Goal: Information Seeking & Learning: Learn about a topic

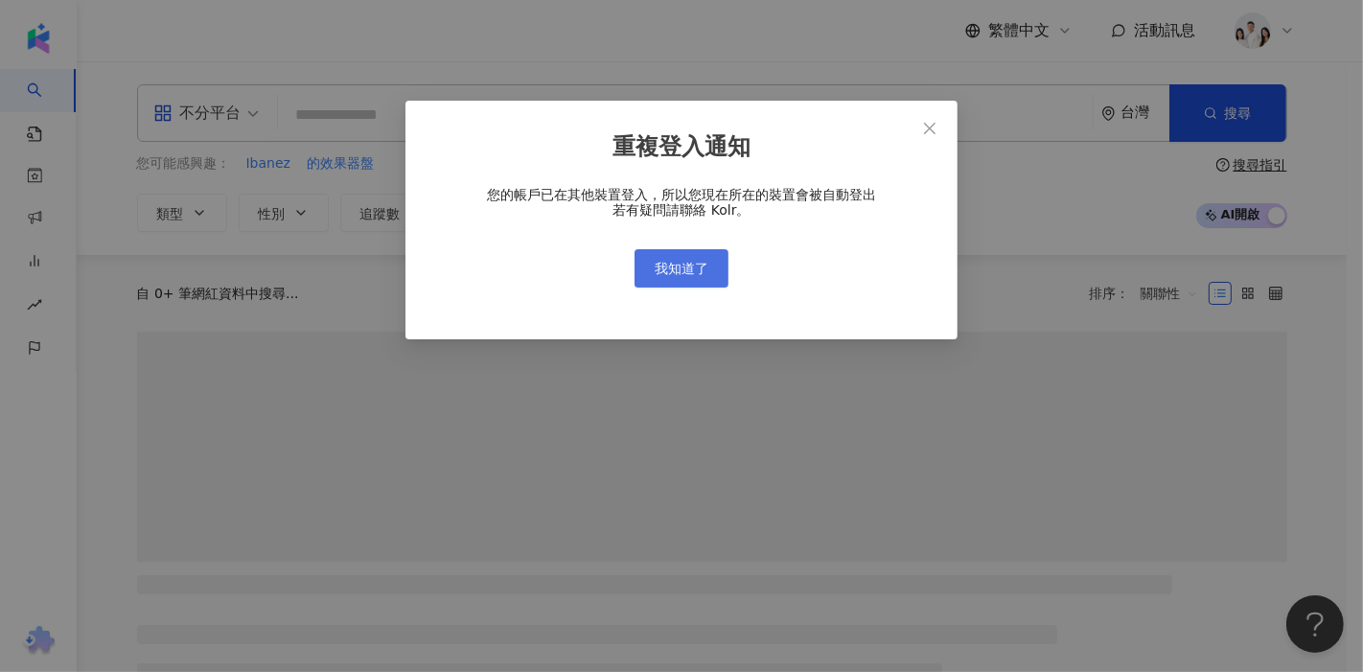
click at [718, 266] on button "我知道了" at bounding box center [681, 268] width 94 height 38
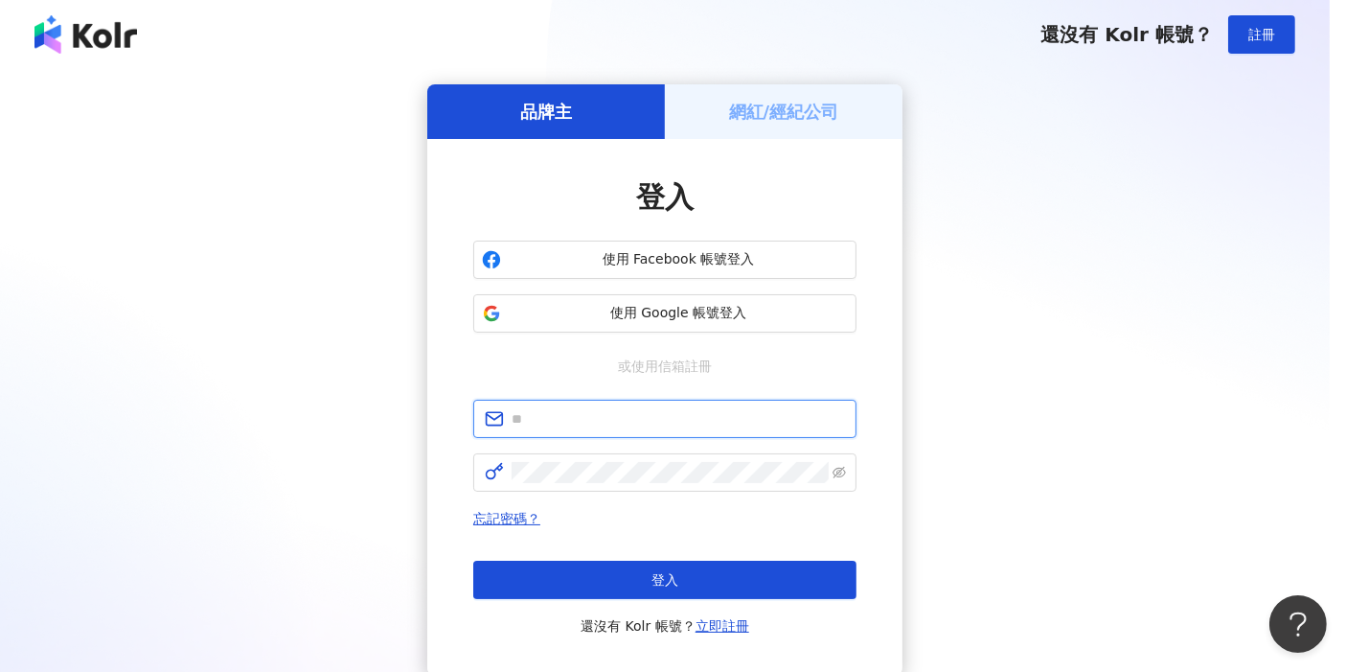
type input "**********"
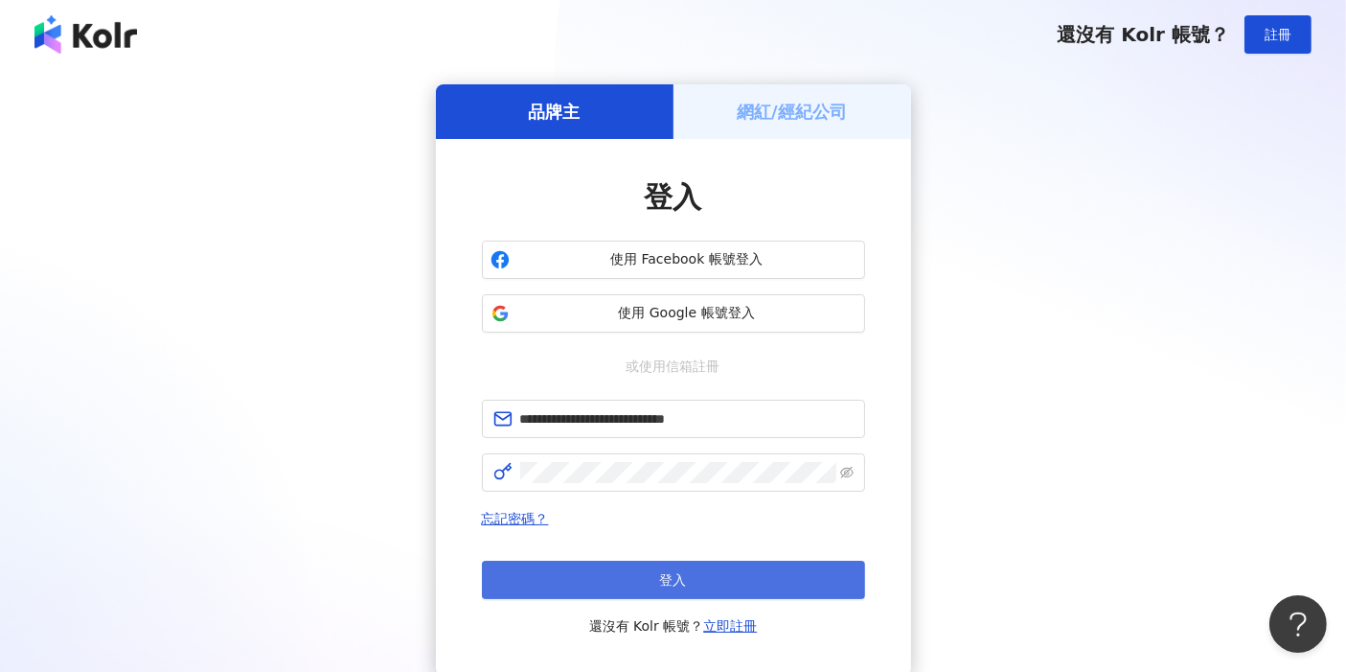
click at [618, 572] on button "登入" at bounding box center [673, 580] width 383 height 38
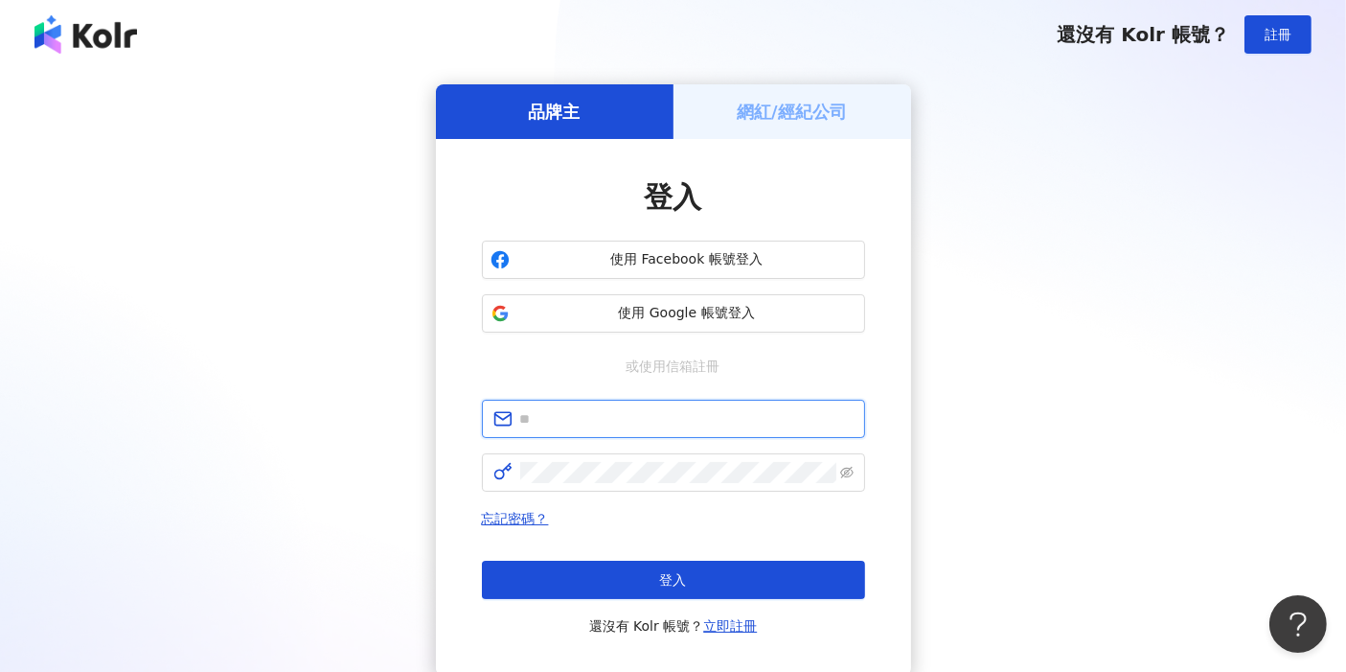
type input "**********"
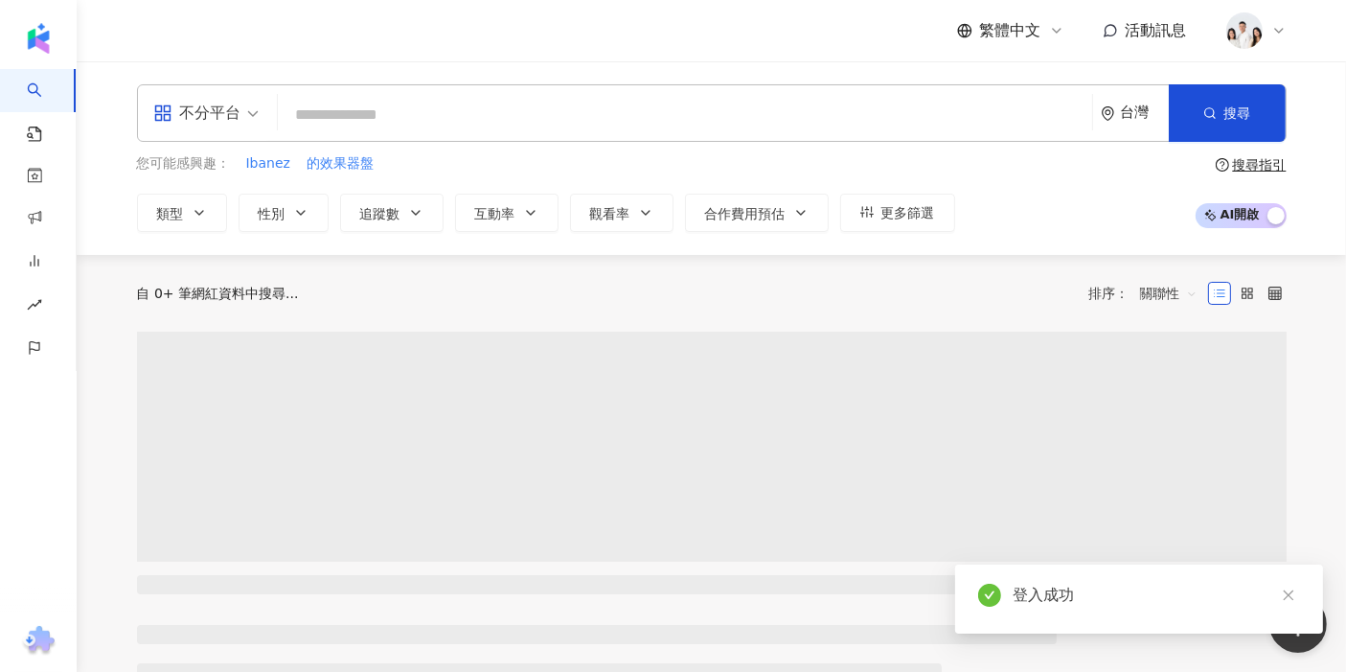
click at [227, 113] on div "不分平台" at bounding box center [197, 113] width 88 height 31
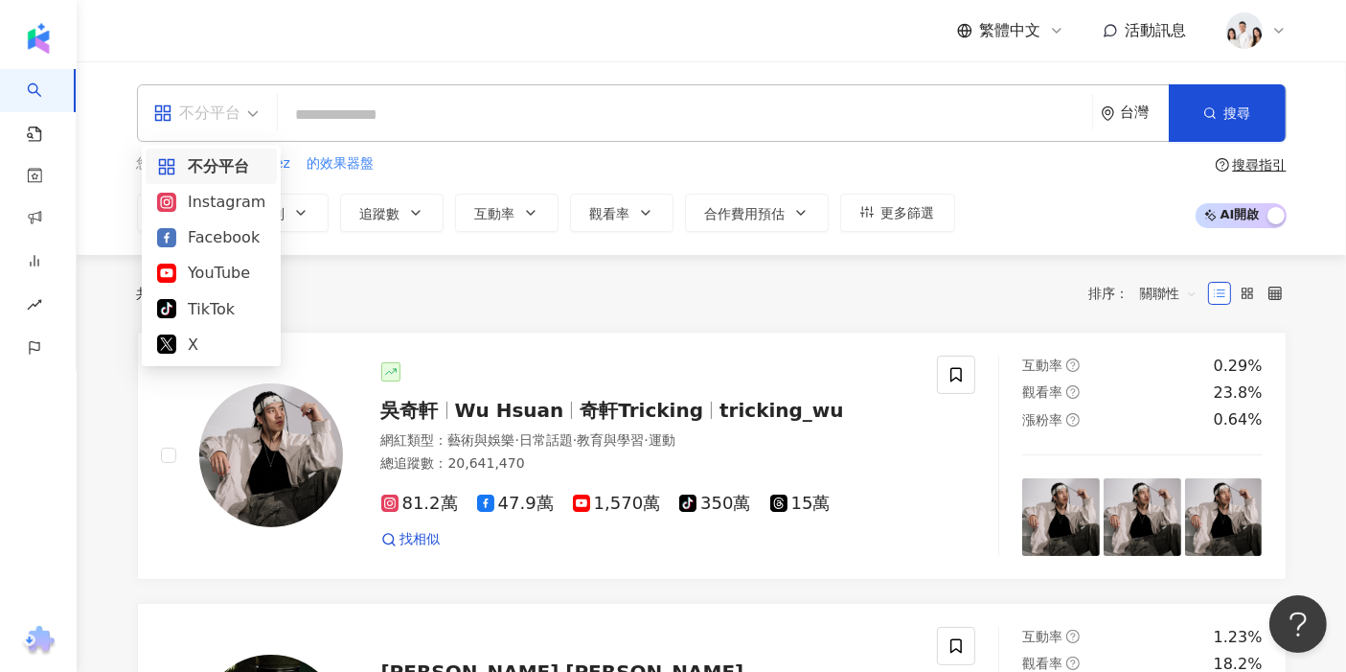
click at [368, 115] on input "search" at bounding box center [685, 115] width 799 height 36
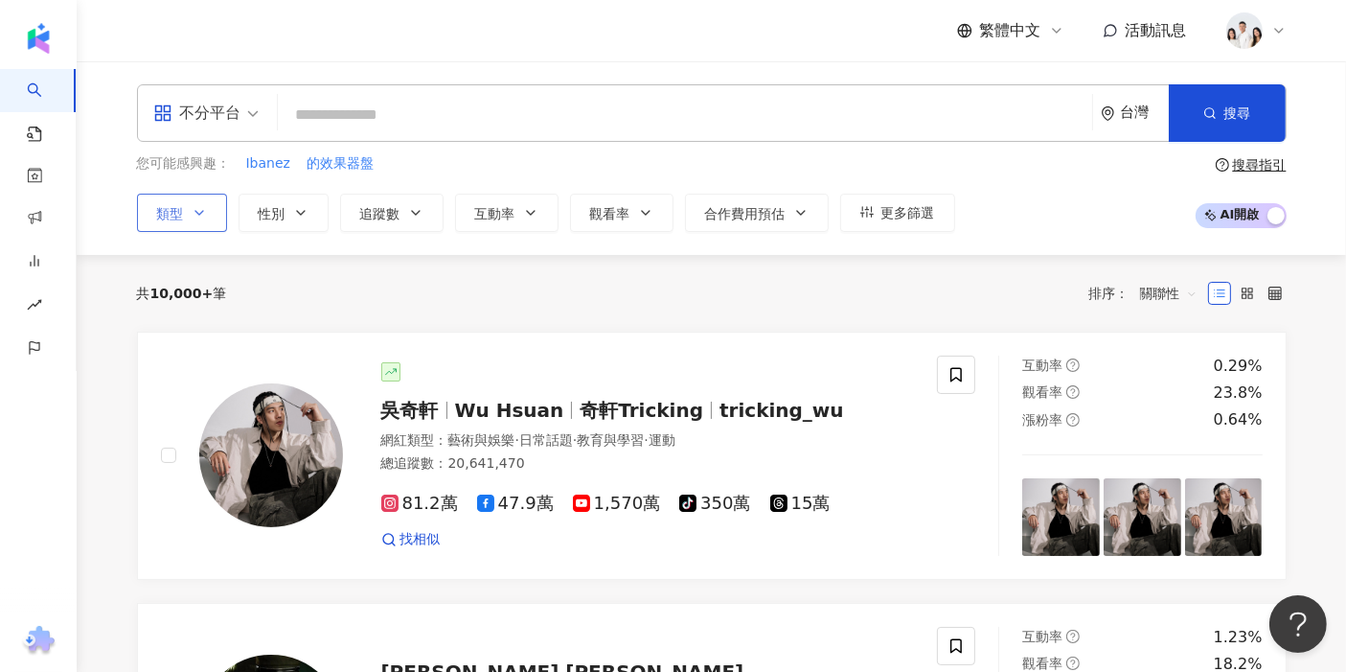
click at [196, 214] on icon "button" at bounding box center [199, 212] width 15 height 15
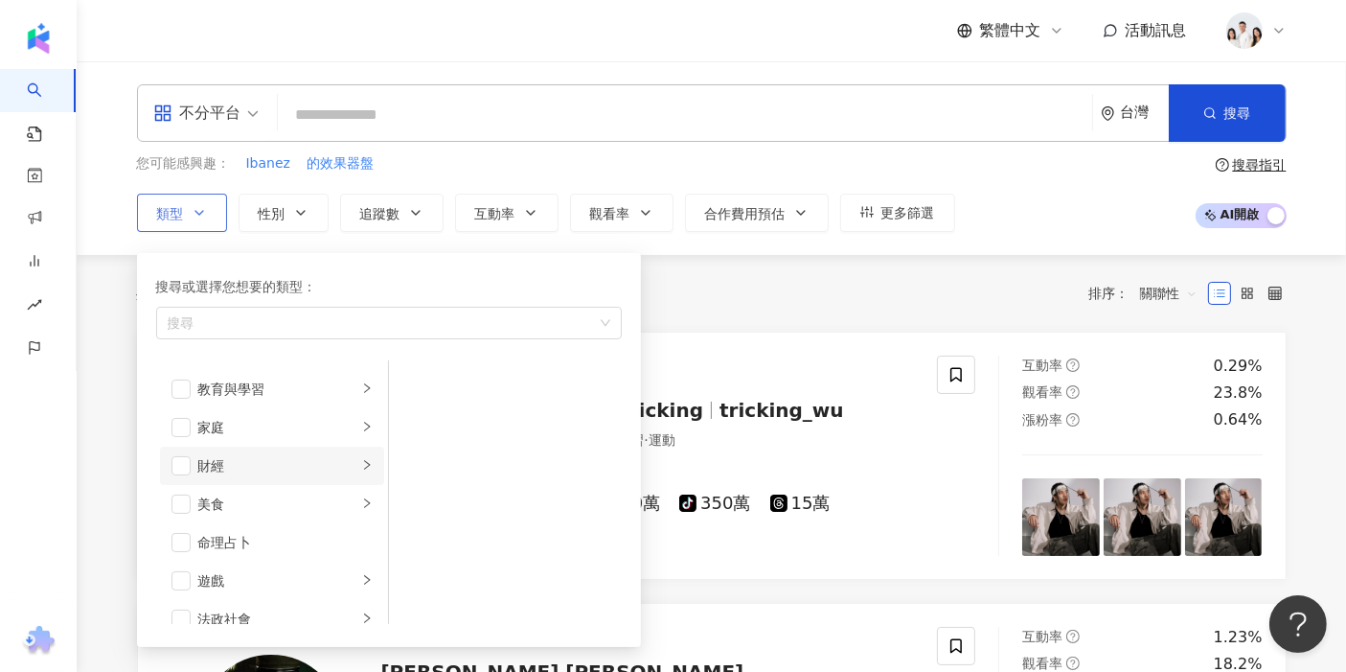
scroll to position [213, 0]
click at [336, 443] on div "美食" at bounding box center [277, 438] width 159 height 21
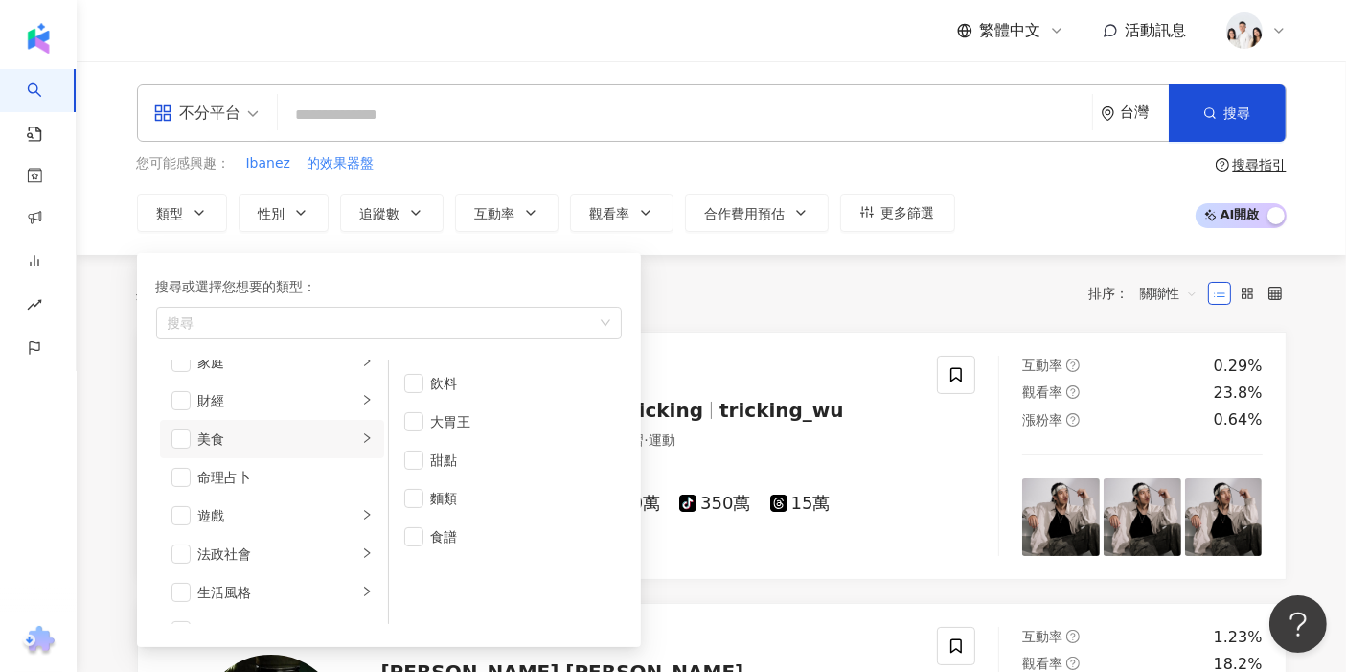
click at [521, 127] on input "search" at bounding box center [685, 115] width 799 height 36
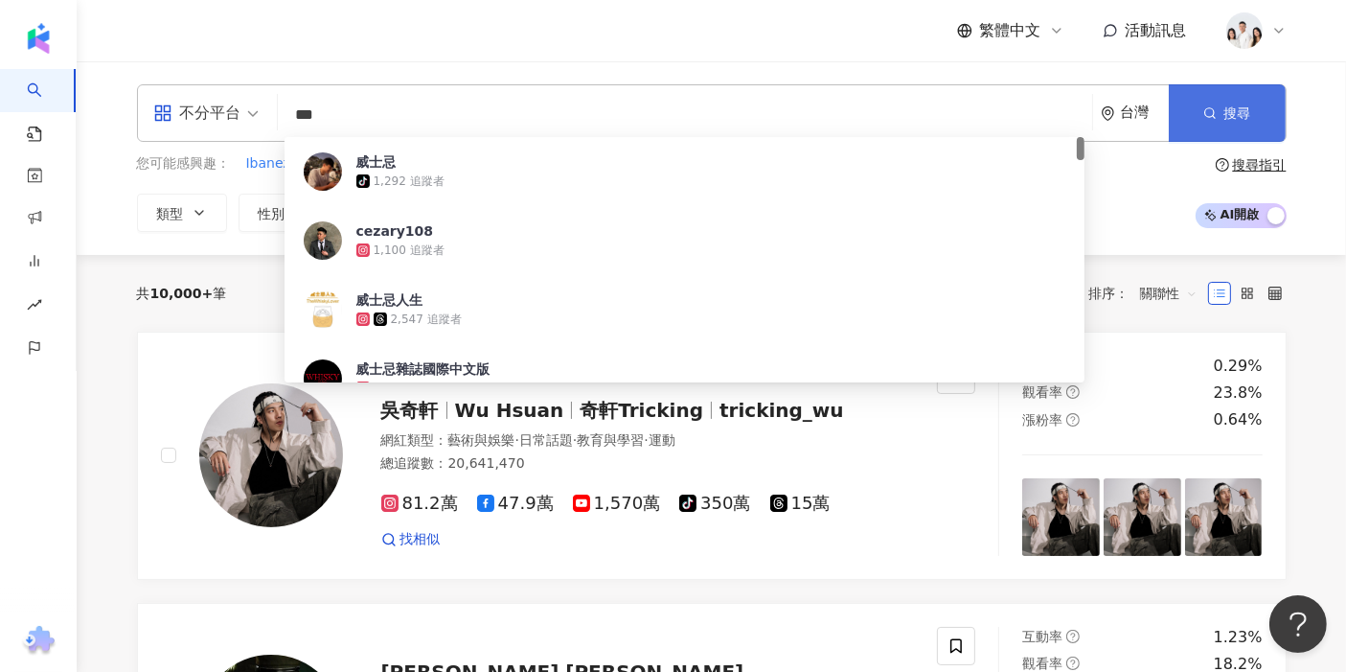
type input "***"
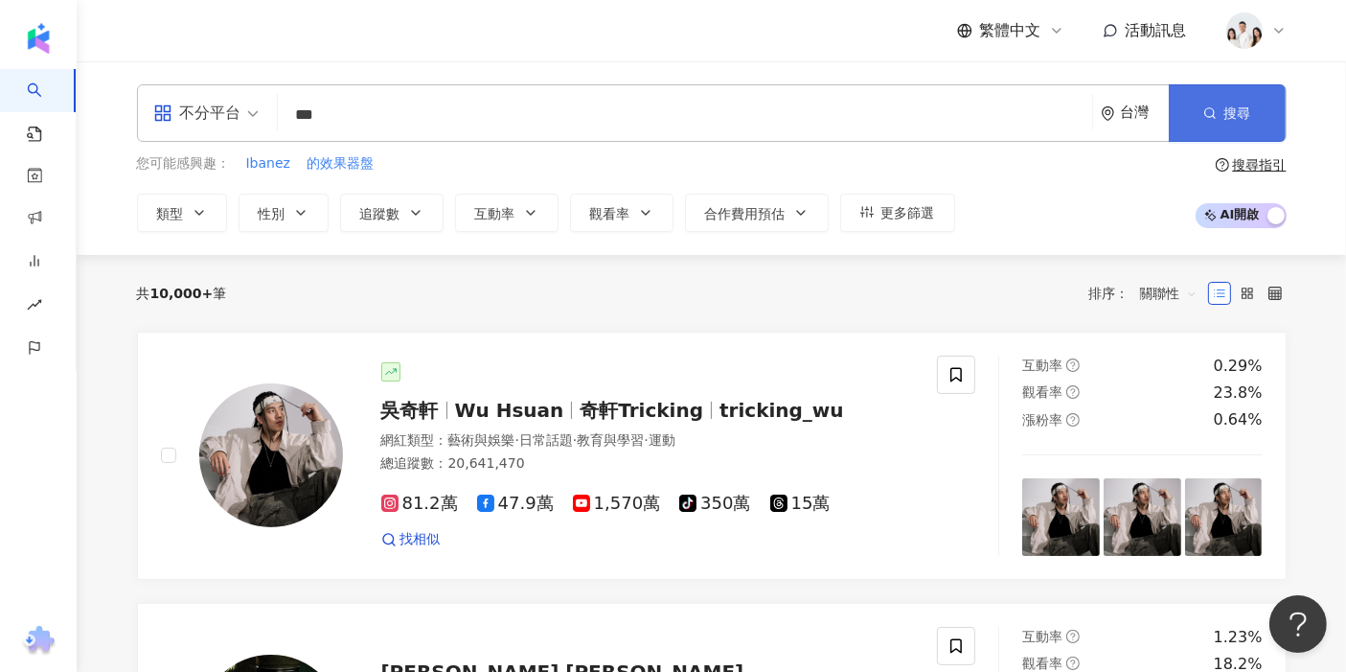
click at [1220, 106] on button "搜尋" at bounding box center [1227, 113] width 117 height 58
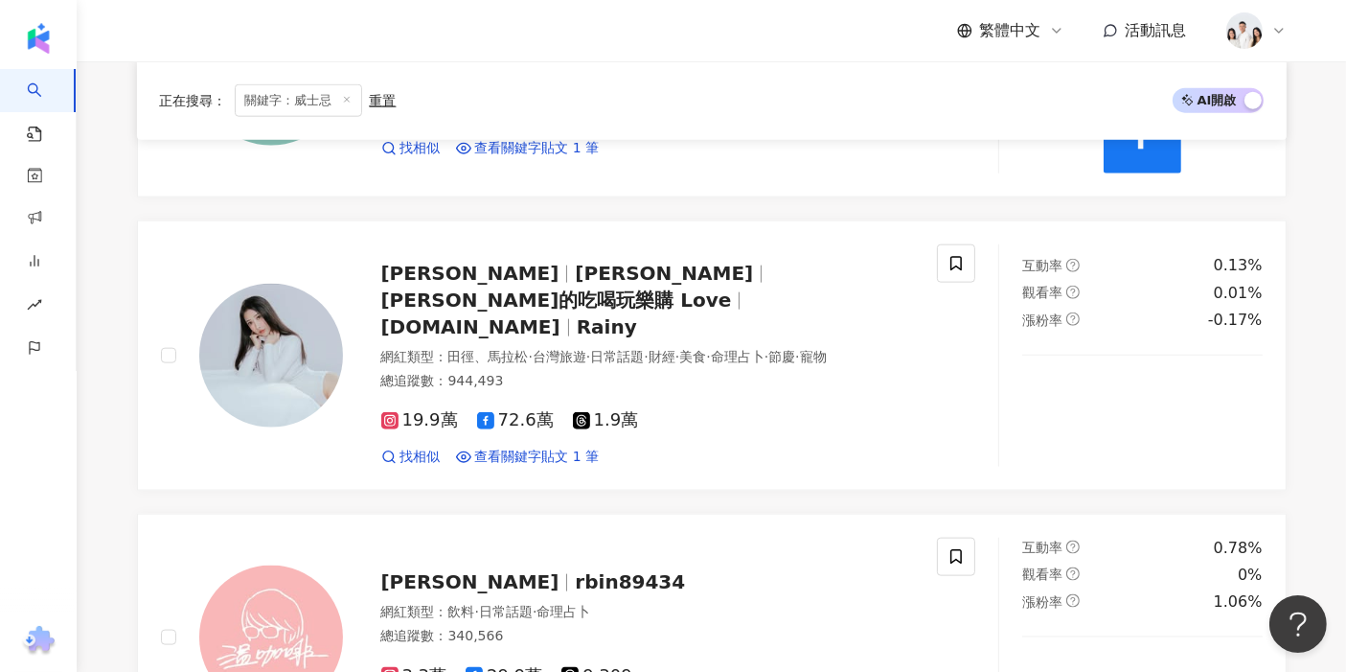
scroll to position [1703, 0]
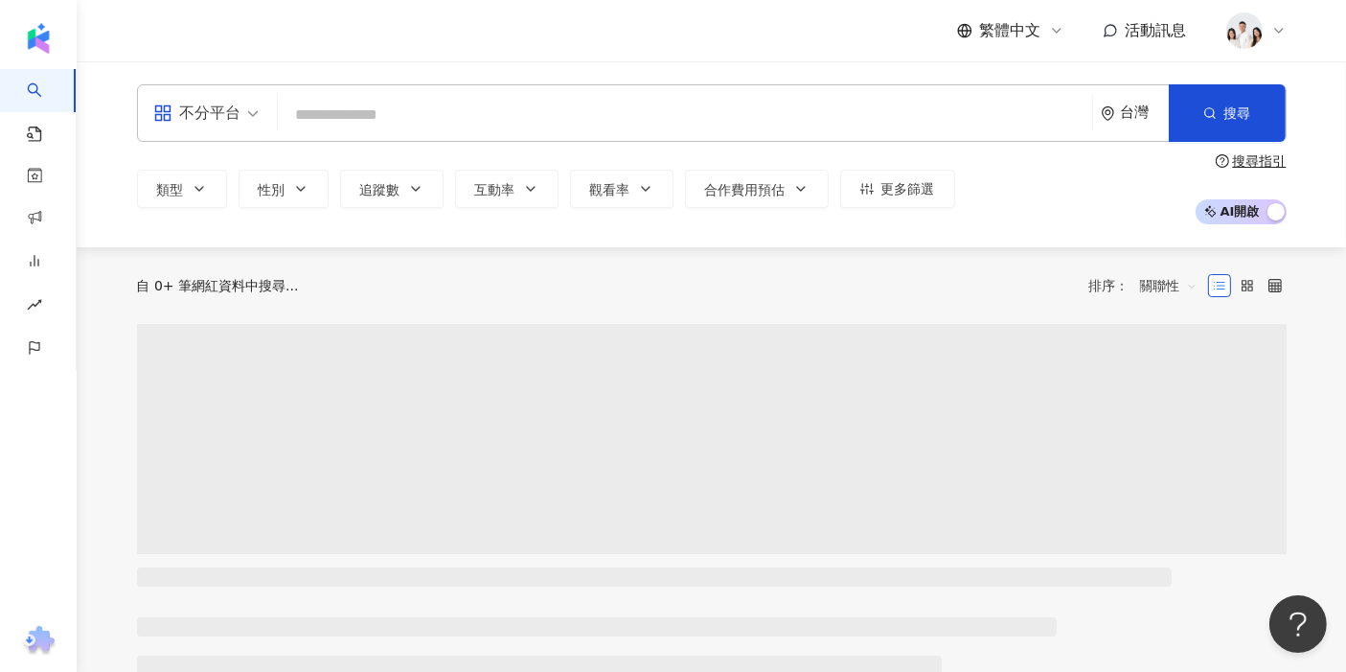
click at [511, 114] on input "search" at bounding box center [685, 115] width 799 height 36
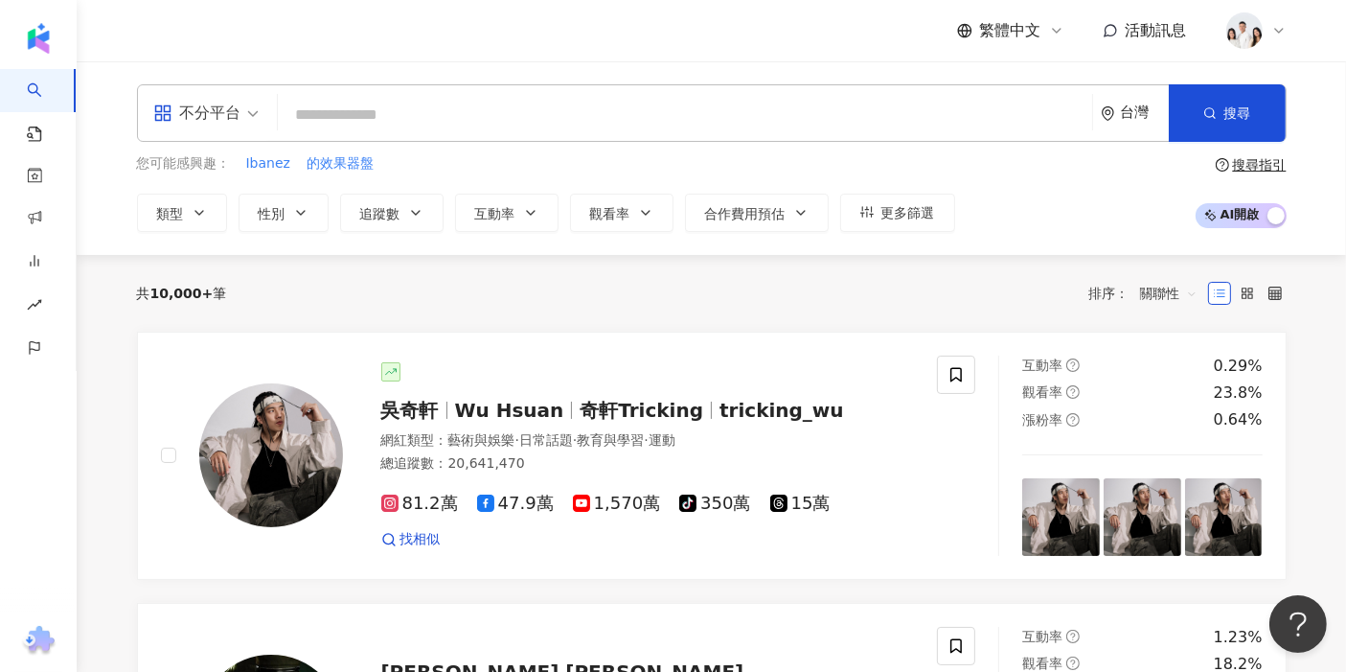
click at [856, 118] on input "search" at bounding box center [685, 115] width 799 height 36
click at [241, 114] on span "不分平台" at bounding box center [205, 113] width 105 height 31
click at [443, 138] on div "all 不分平台 台灣 搜尋" at bounding box center [712, 113] width 1150 height 58
click at [208, 128] on span at bounding box center [205, 113] width 105 height 56
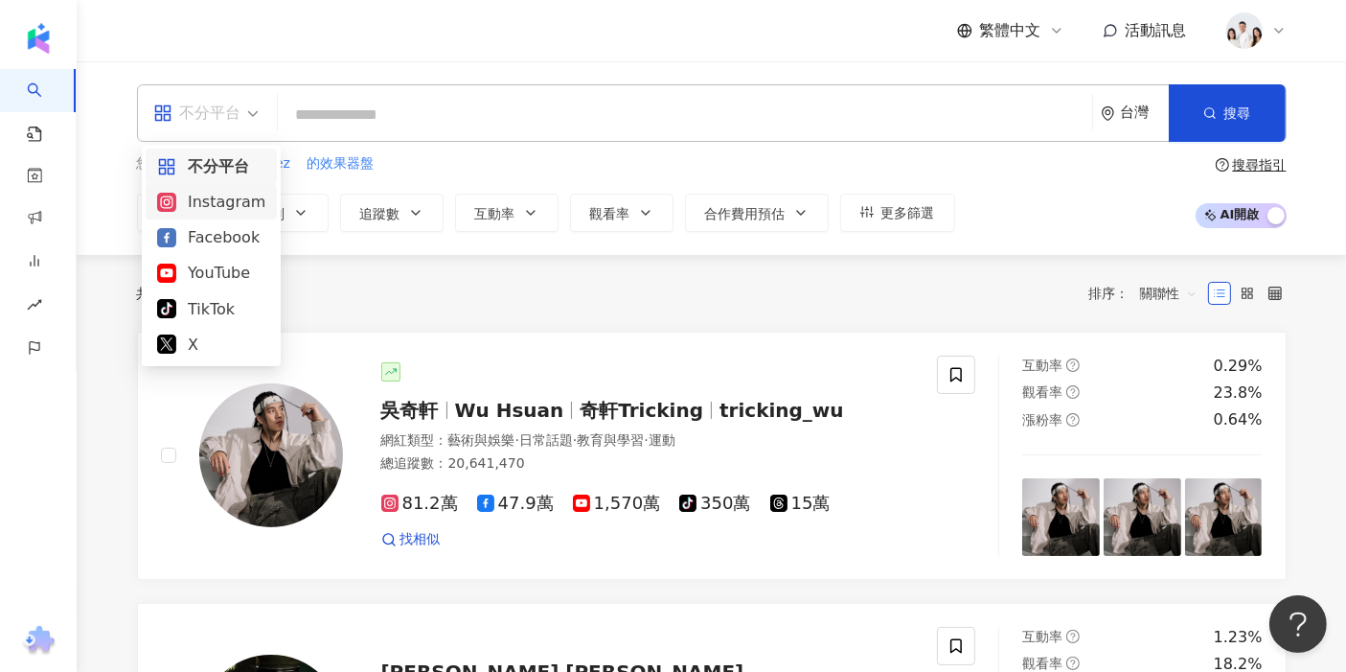
click at [229, 197] on div "Instagram" at bounding box center [211, 202] width 108 height 24
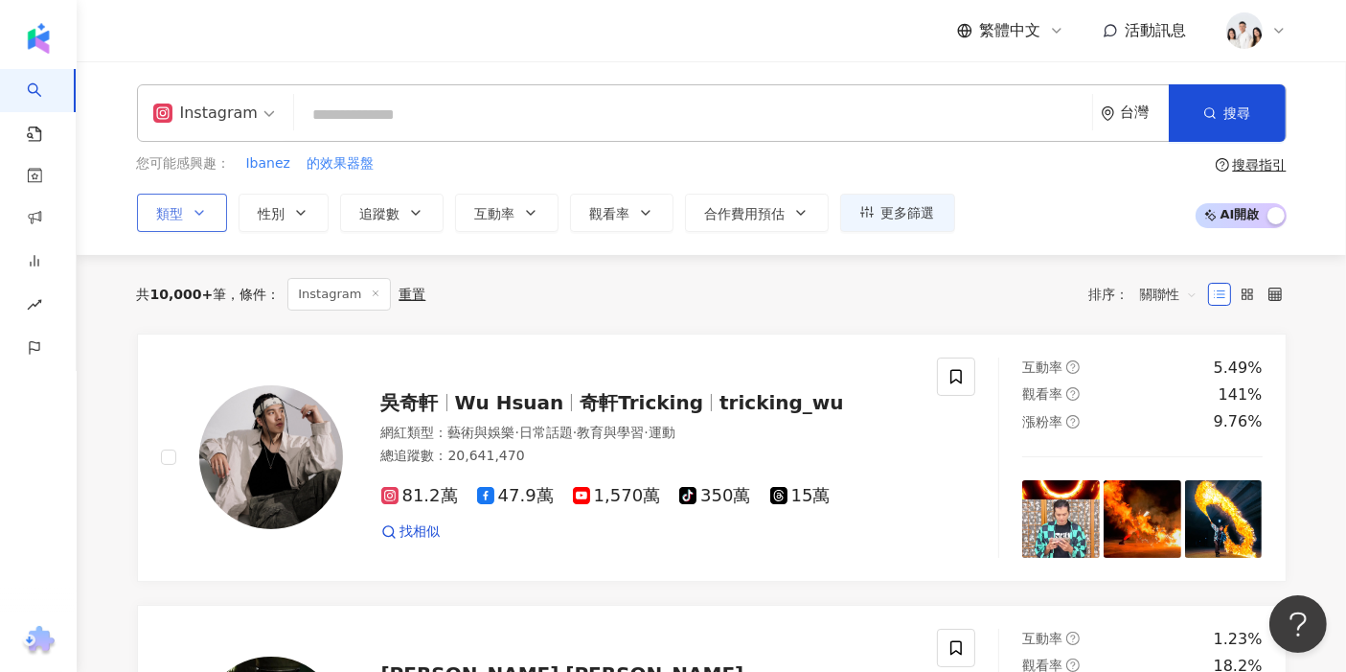
click at [188, 222] on button "類型" at bounding box center [182, 213] width 90 height 38
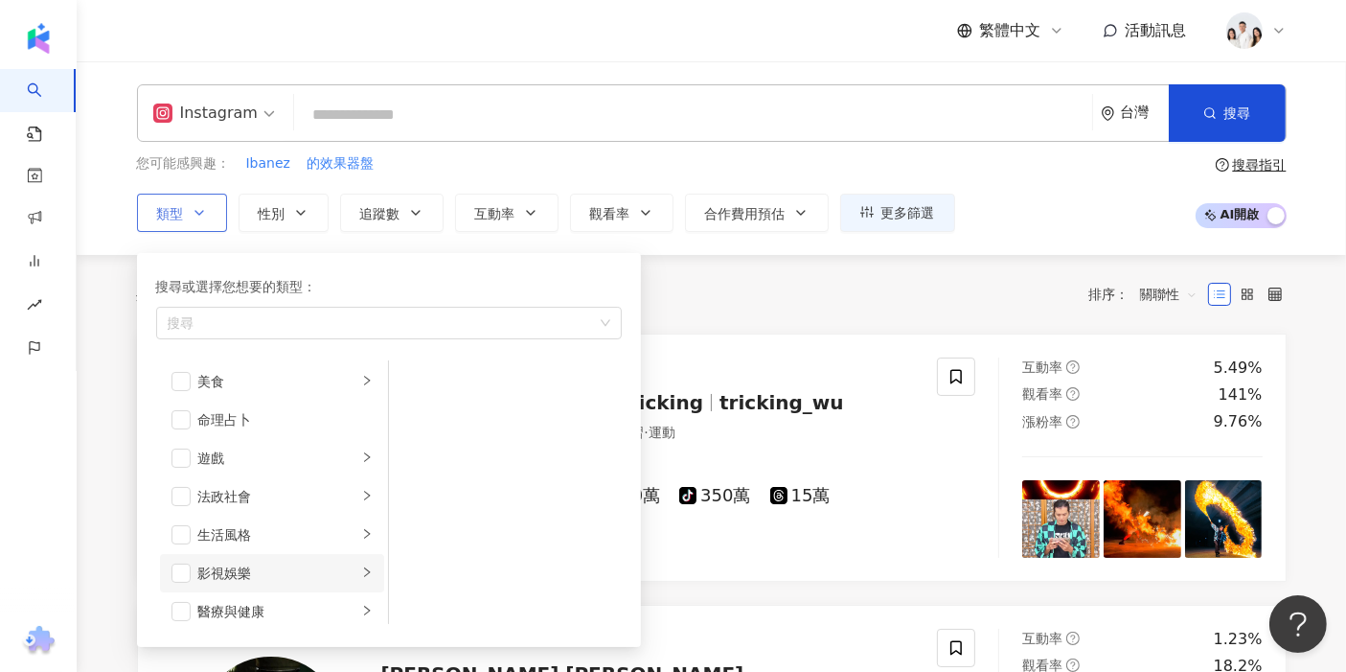
scroll to position [238, 0]
click at [342, 412] on li "美食" at bounding box center [272, 414] width 224 height 38
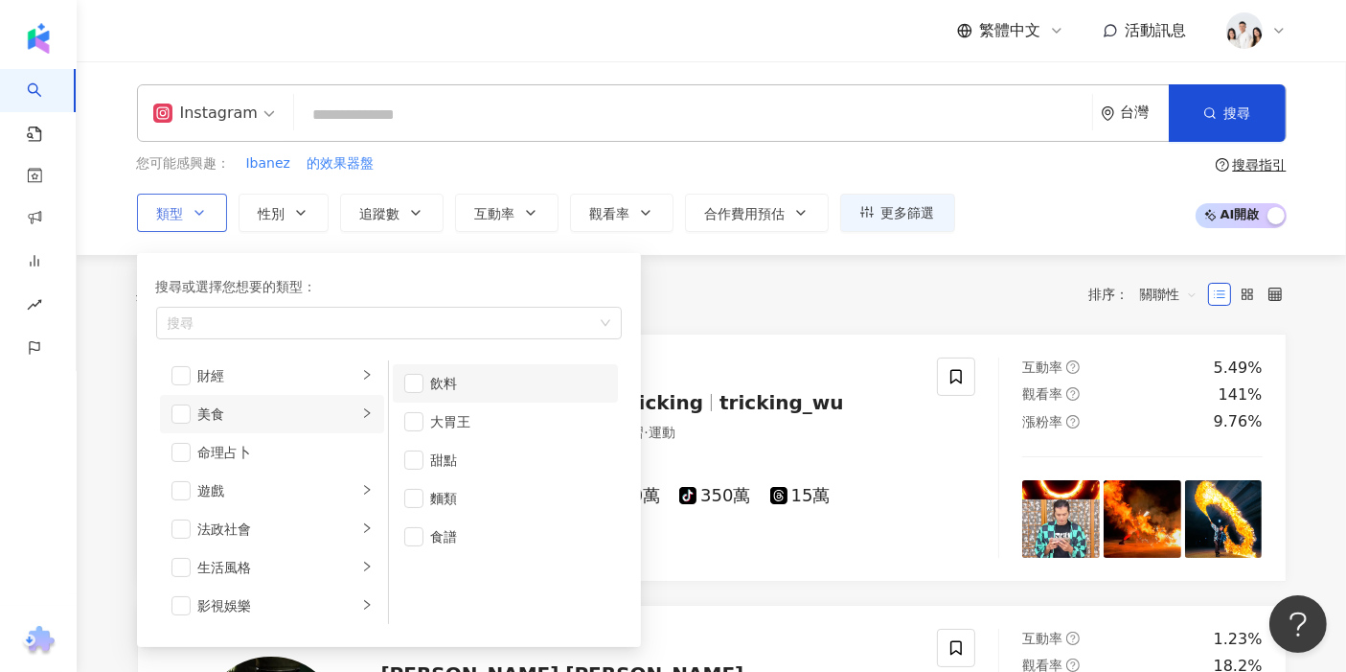
click at [457, 381] on div "飲料" at bounding box center [518, 383] width 175 height 21
click at [960, 299] on div "共 10,000+ 筆 條件 ： Instagram 重置 排序： 關聯性" at bounding box center [712, 294] width 1150 height 33
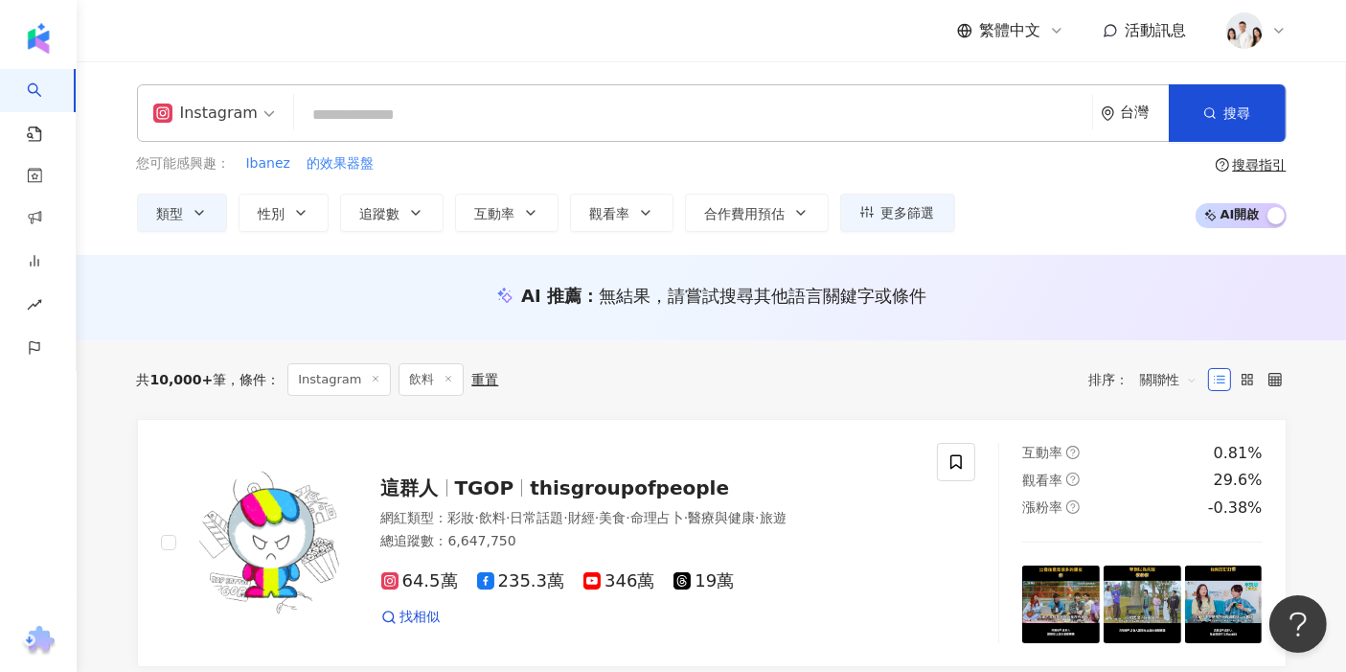
click at [1156, 380] on span "關聯性" at bounding box center [1169, 379] width 58 height 31
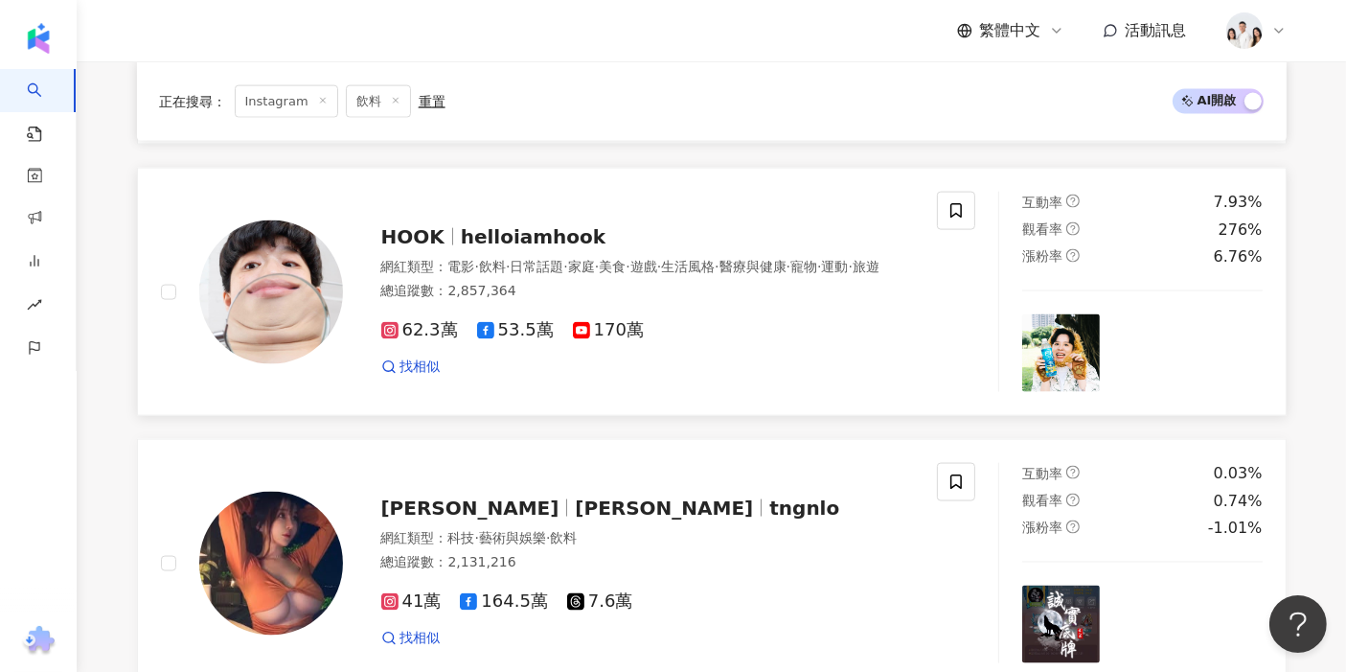
scroll to position [2768, 0]
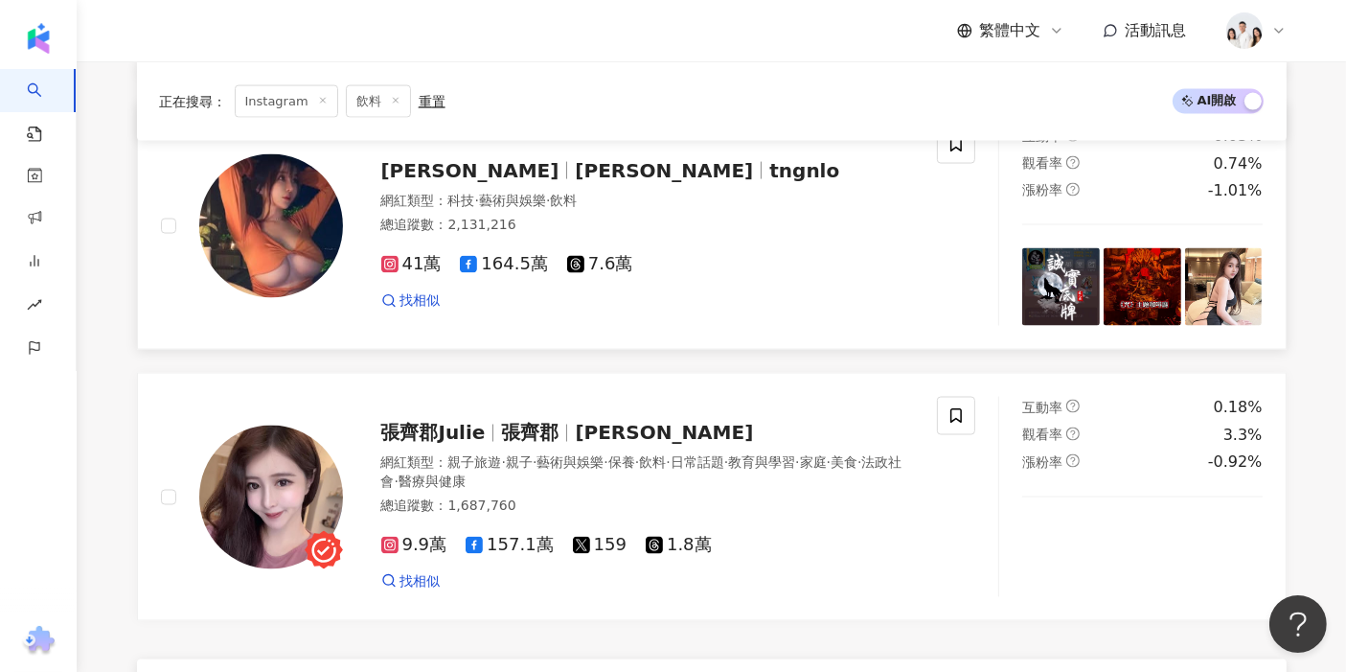
scroll to position [3088, 0]
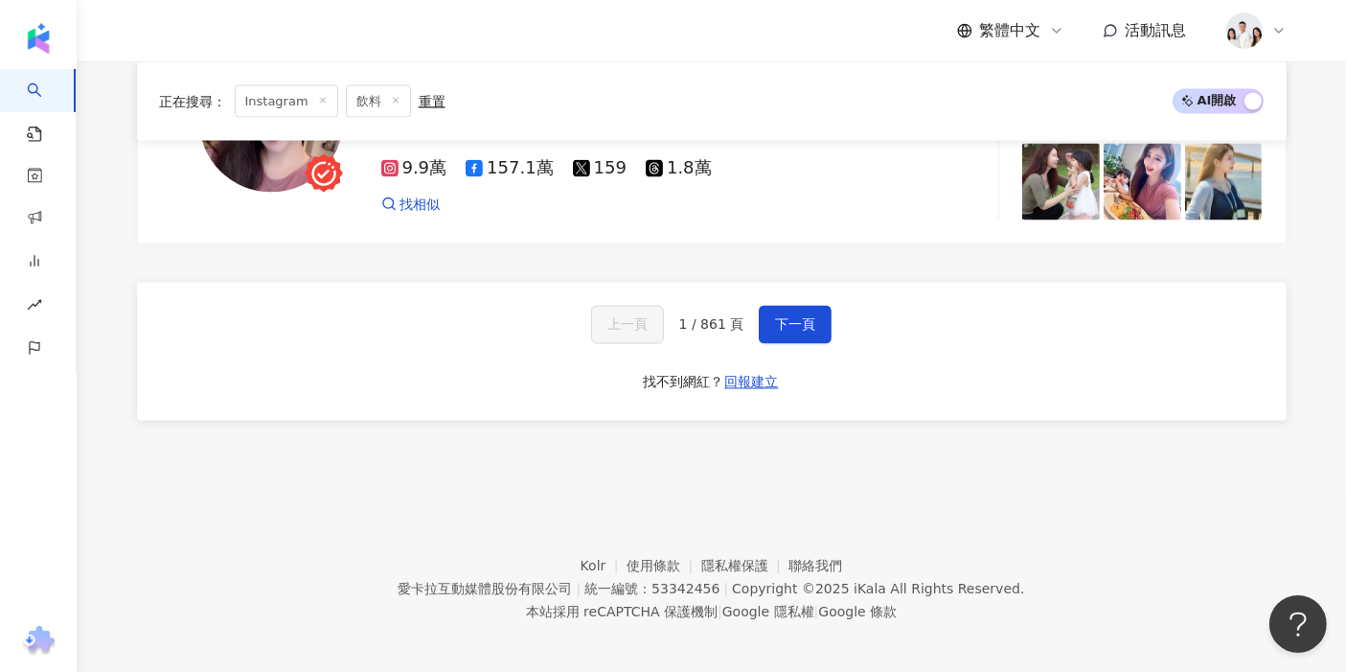
click at [752, 319] on div "上一頁 1 / 861 頁 下一頁" at bounding box center [712, 325] width 242 height 38
click at [769, 313] on button "下一頁" at bounding box center [795, 325] width 73 height 38
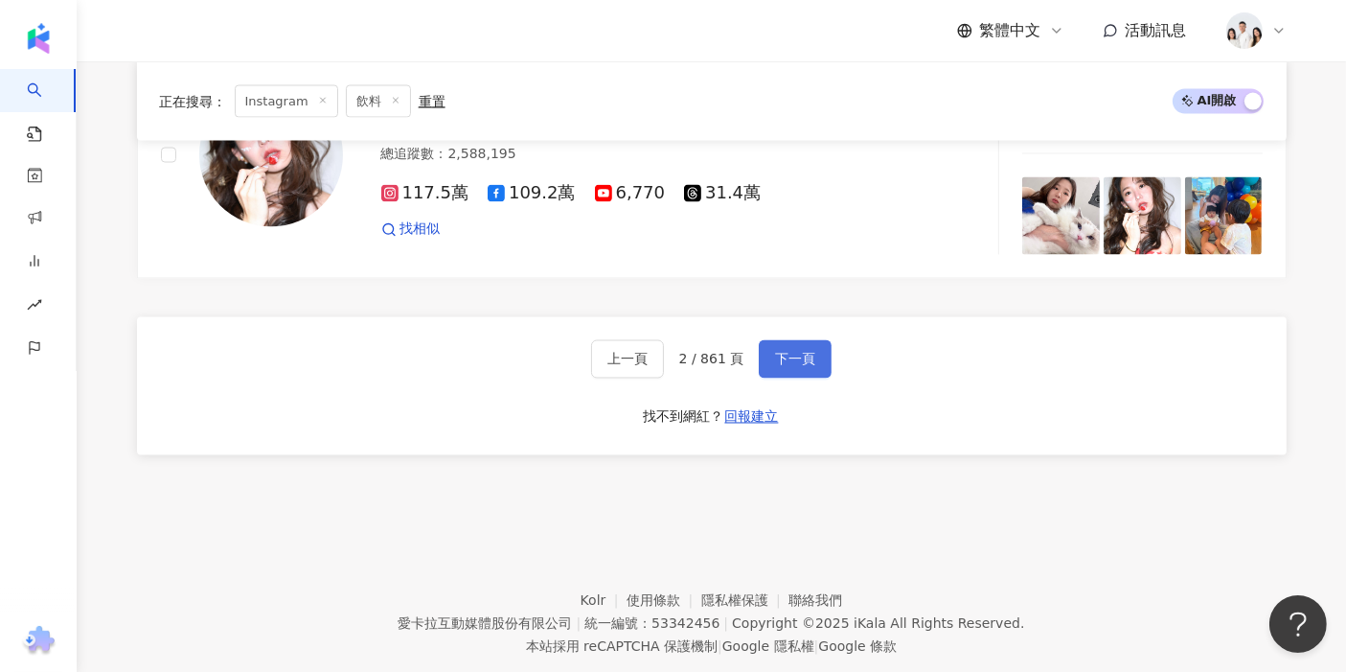
click at [775, 352] on span "下一頁" at bounding box center [795, 359] width 40 height 15
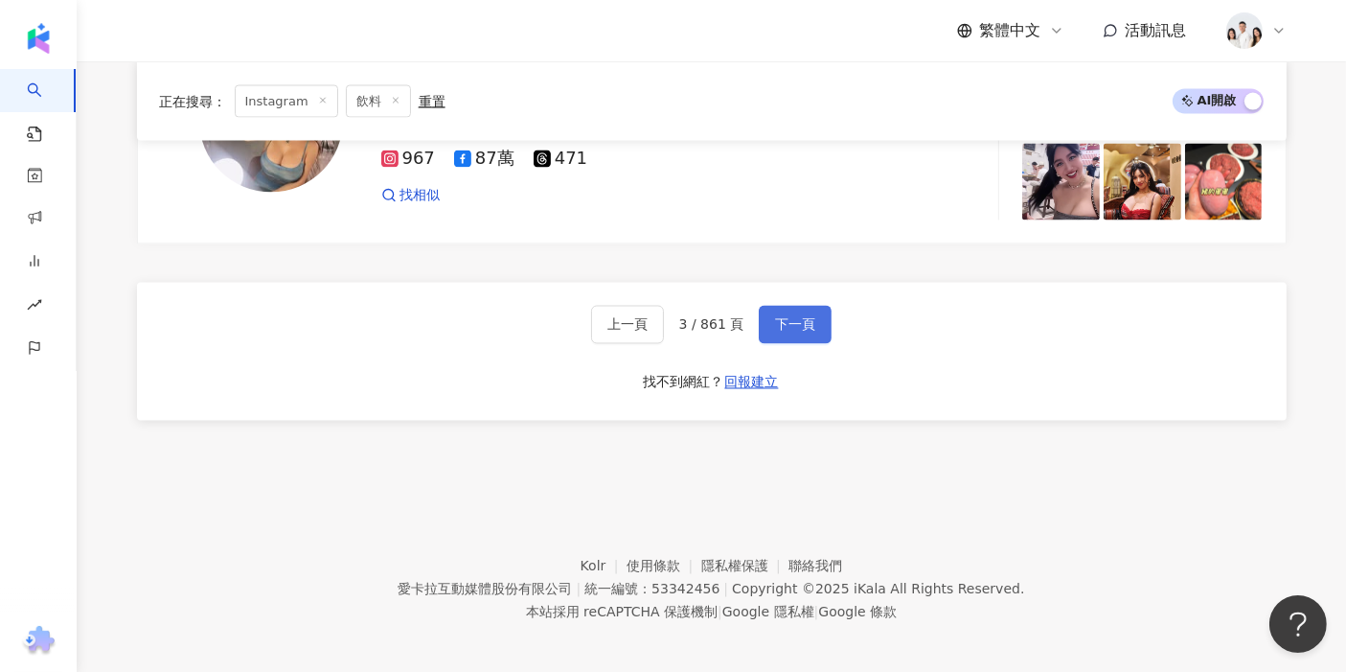
click at [796, 317] on span "下一頁" at bounding box center [795, 324] width 40 height 15
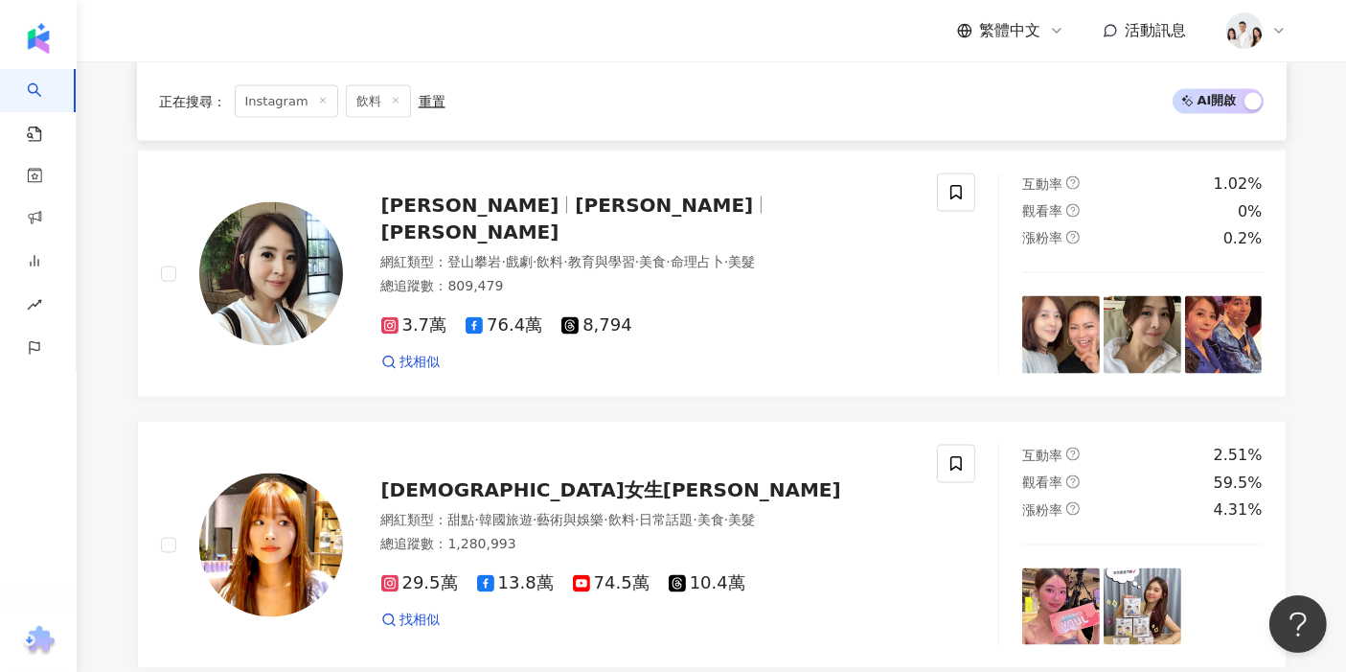
scroll to position [3194, 0]
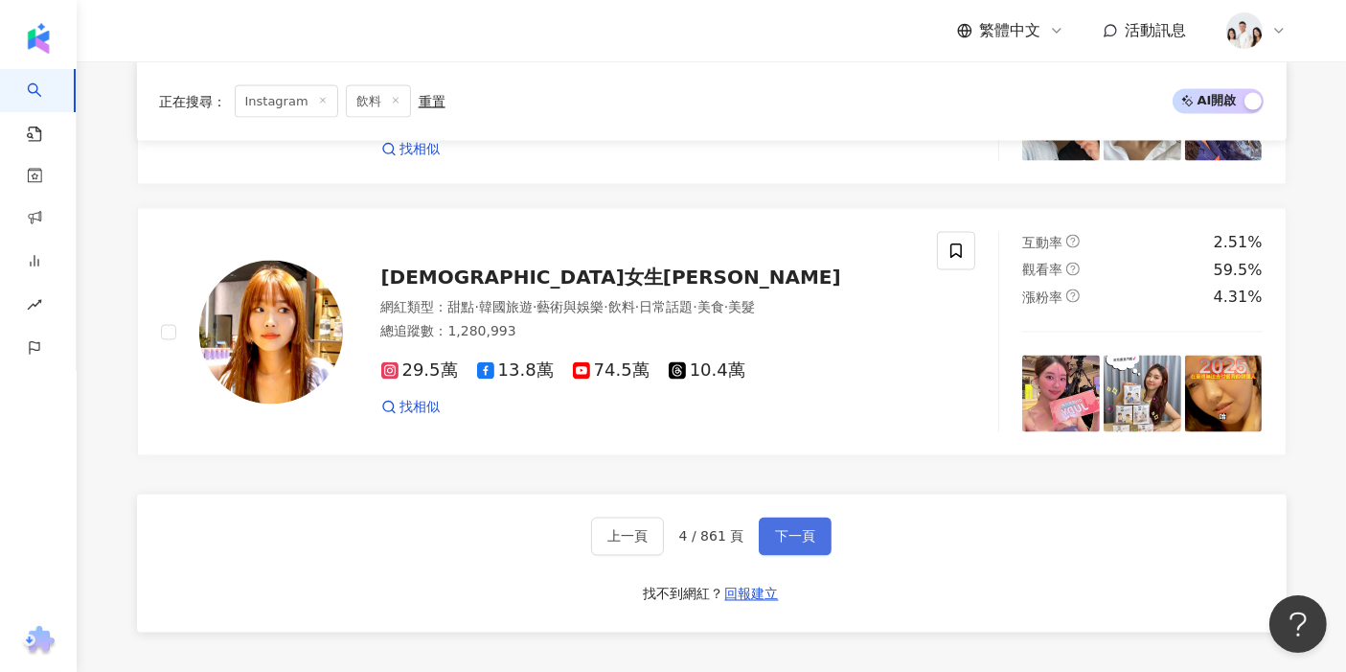
click at [759, 533] on button "下一頁" at bounding box center [795, 537] width 73 height 38
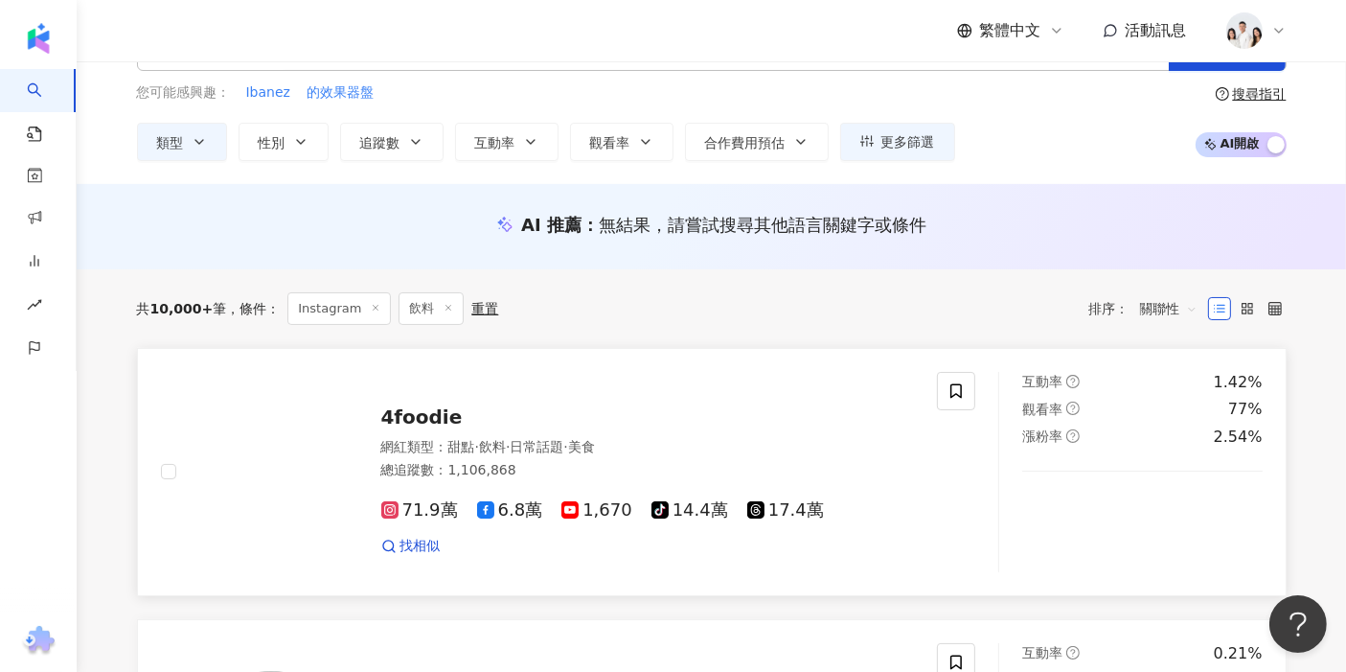
scroll to position [0, 0]
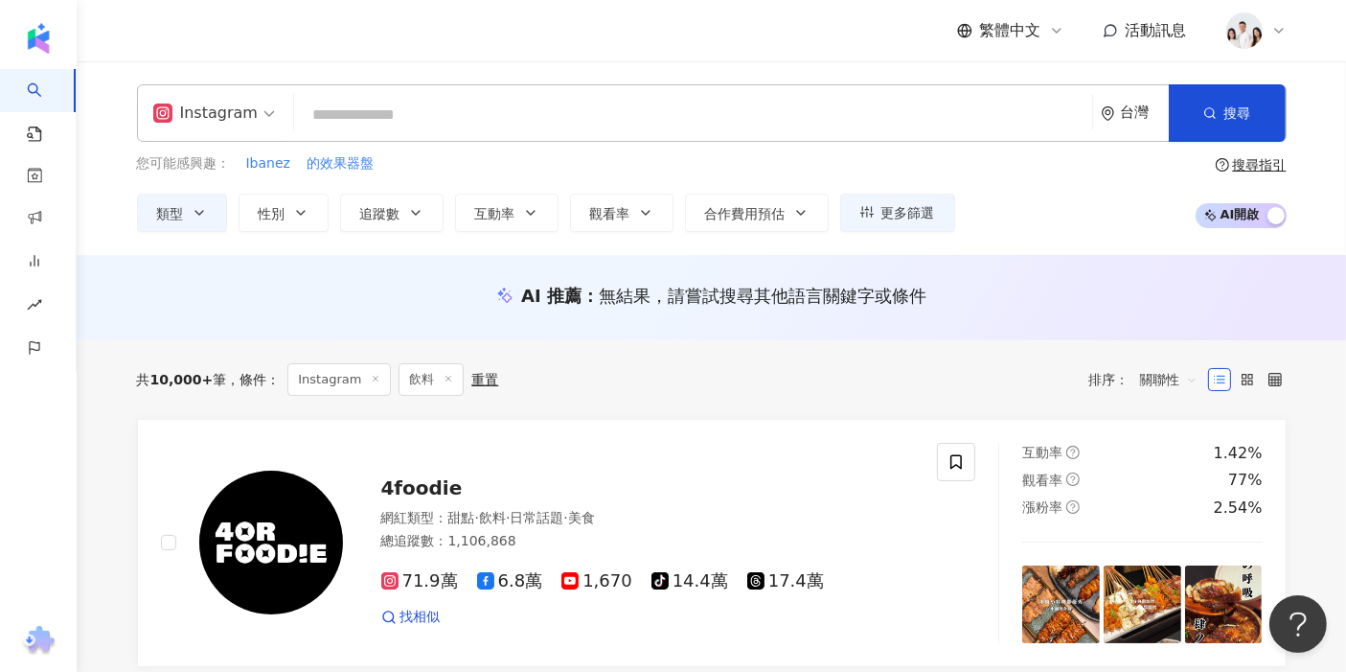
click at [374, 110] on input "search" at bounding box center [693, 115] width 783 height 36
paste input "******"
type input "******"
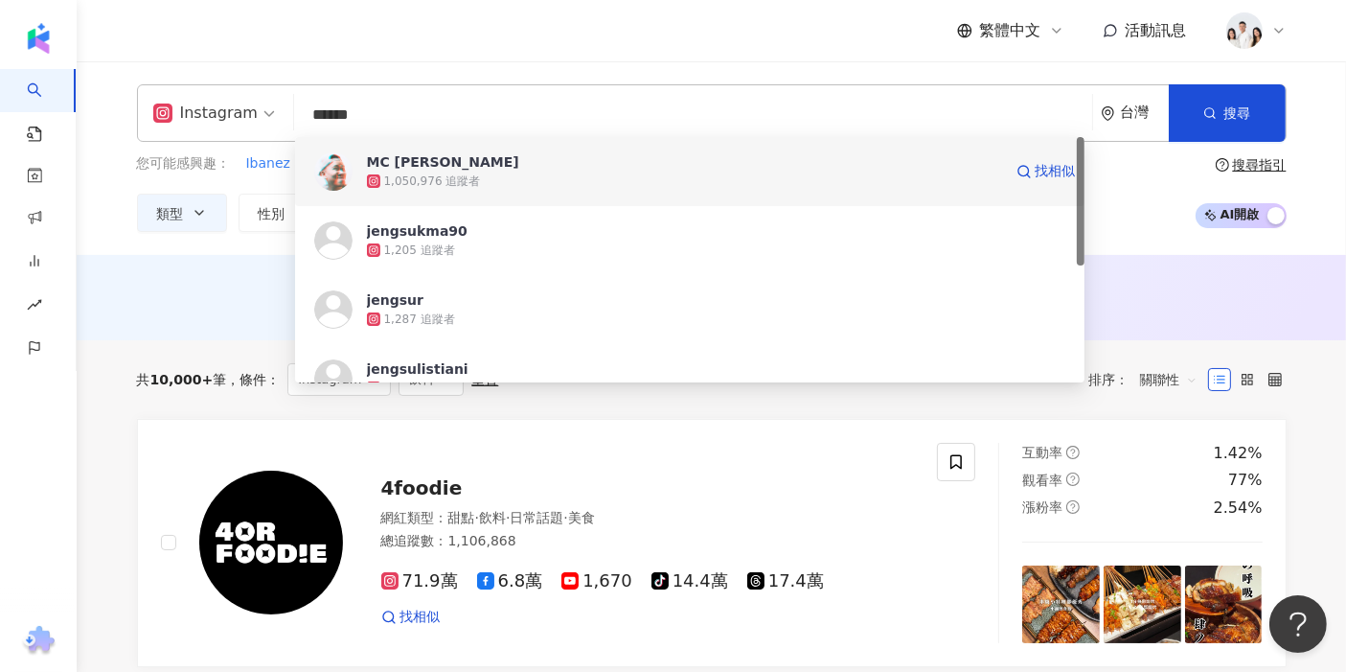
click at [473, 176] on div "1,050,976 追蹤者" at bounding box center [684, 181] width 635 height 19
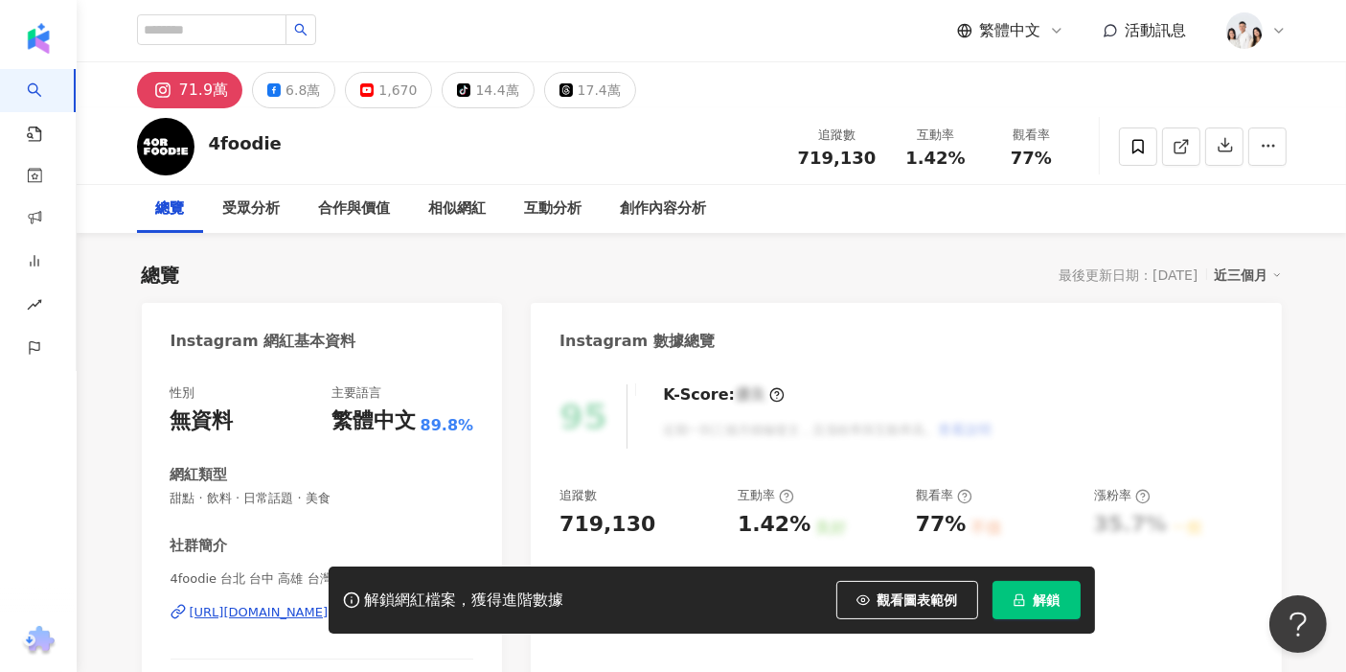
drag, startPoint x: 241, startPoint y: 151, endPoint x: 515, endPoint y: 9, distance: 309.1
click at [209, 146] on div "4foodie 追蹤數 719,130 互動率 1.42% 觀看率 77%" at bounding box center [712, 146] width 1227 height 76
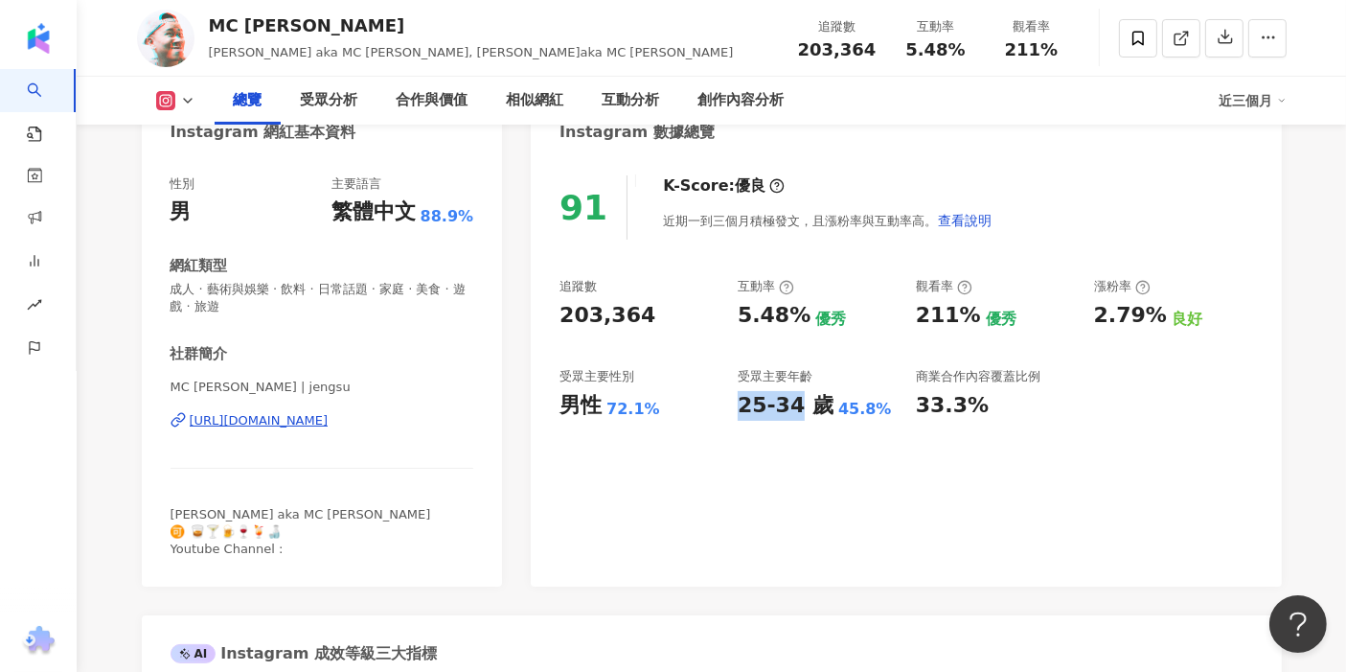
drag, startPoint x: 739, startPoint y: 401, endPoint x: 794, endPoint y: 408, distance: 56.1
click at [794, 408] on div "追蹤數 203,364 互動率 5.48% 優秀 觀看率 211% 優秀 漲粉率 2.79% 良好 受眾主要性別 男性 72.1% 受眾主要年齡 25-34 …" at bounding box center [906, 349] width 693 height 142
click at [932, 318] on div "211%" at bounding box center [948, 316] width 65 height 30
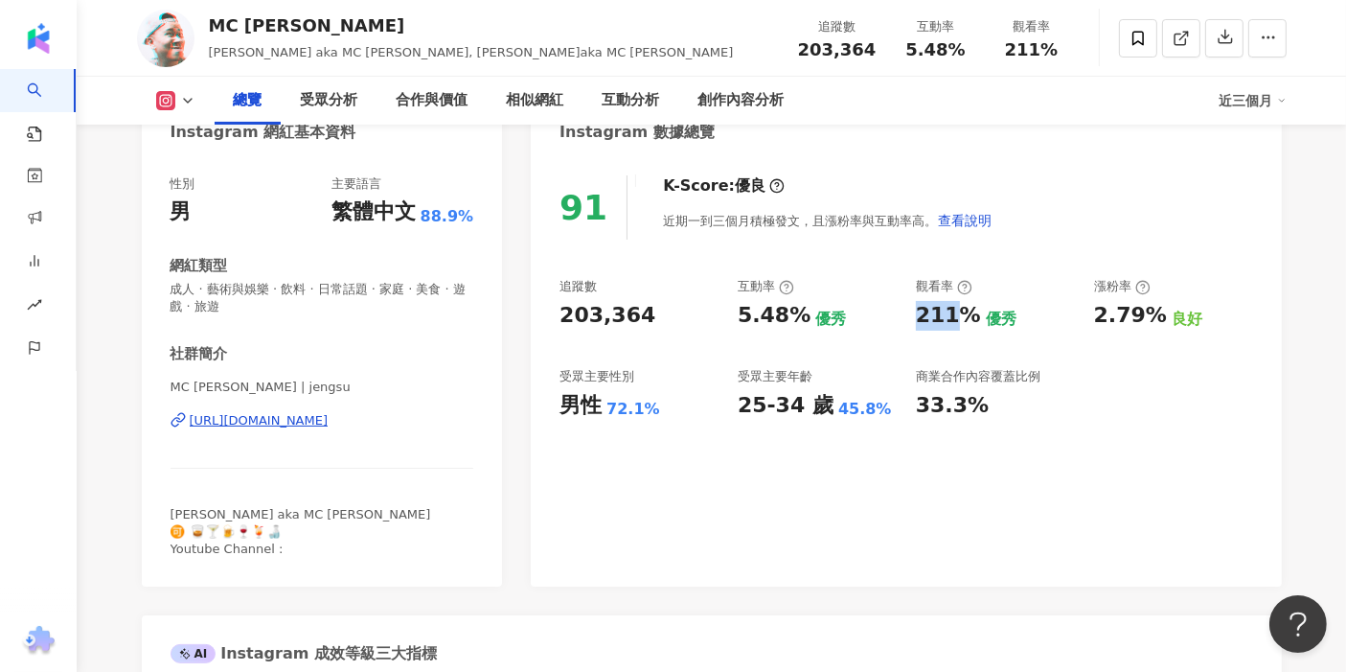
click at [932, 318] on div "211%" at bounding box center [948, 316] width 65 height 30
copy div "211%"
drag, startPoint x: 735, startPoint y: 317, endPoint x: 802, endPoint y: 316, distance: 67.1
click at [803, 318] on div "追蹤數 203,364 互動率 5.48% 優秀 觀看率 211% 優秀 漲粉率 2.79% 良好 受眾主要性別 男性 72.1% 受眾主要年齡 25-34 …" at bounding box center [906, 349] width 693 height 142
copy div "5.48%"
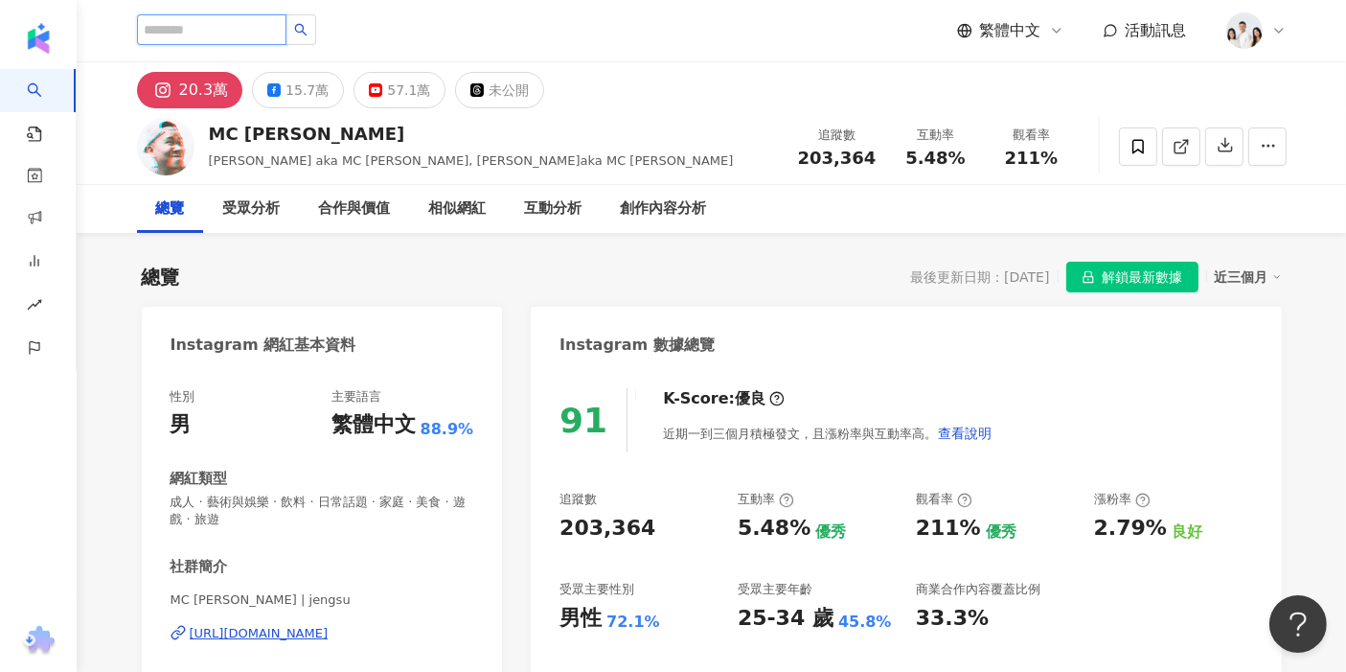
click at [254, 27] on input "search" at bounding box center [212, 29] width 150 height 31
paste input "**********"
type input "**********"
click at [316, 35] on button "button" at bounding box center [301, 29] width 31 height 31
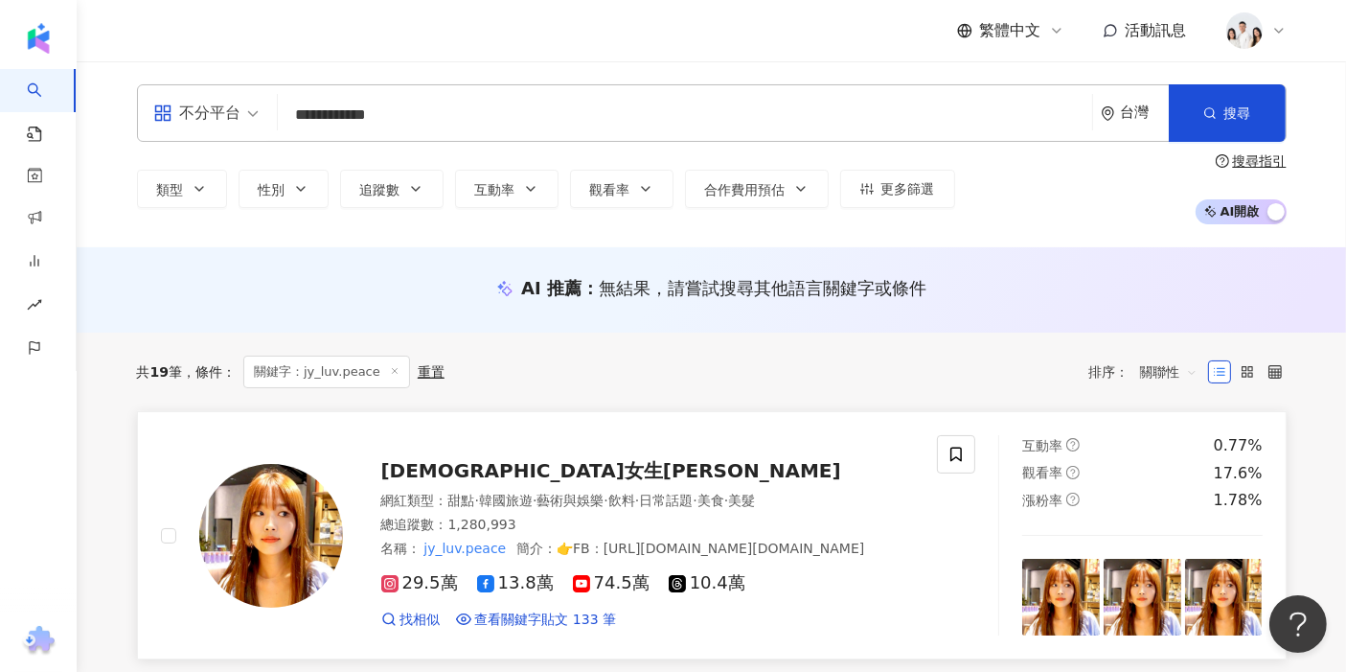
click at [252, 539] on img at bounding box center [271, 536] width 144 height 144
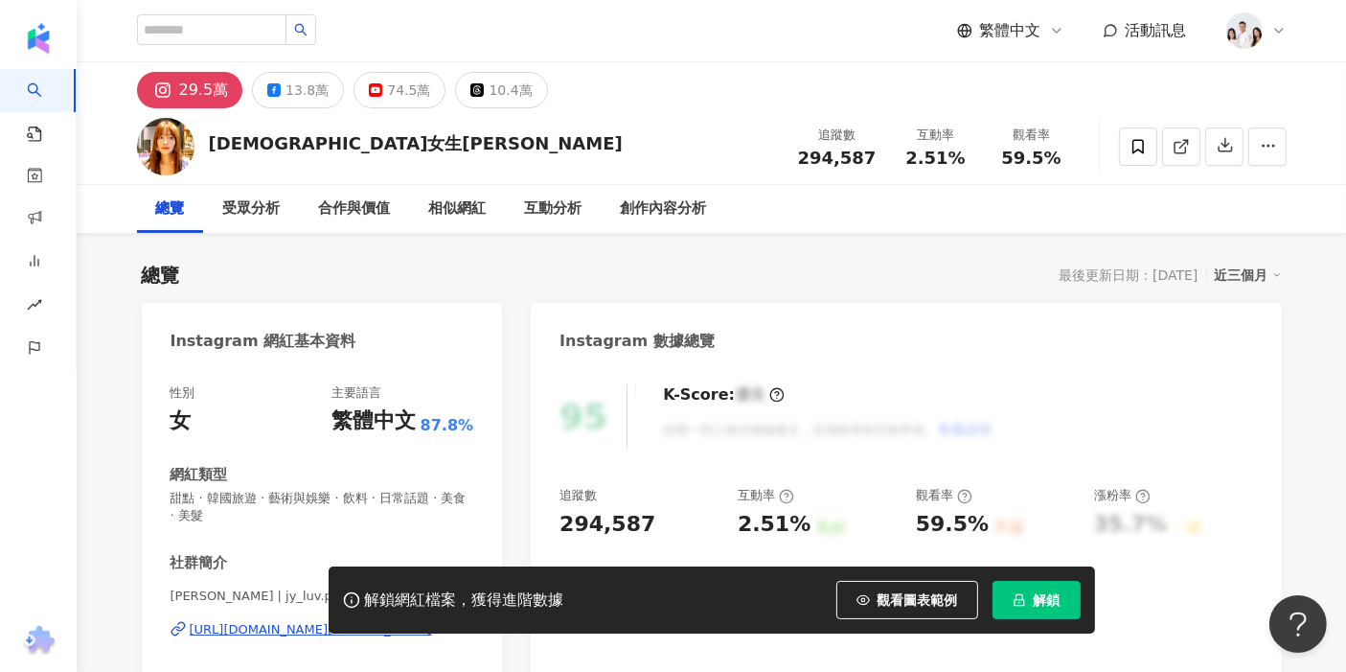
click at [748, 510] on div "2.51%" at bounding box center [774, 525] width 73 height 30
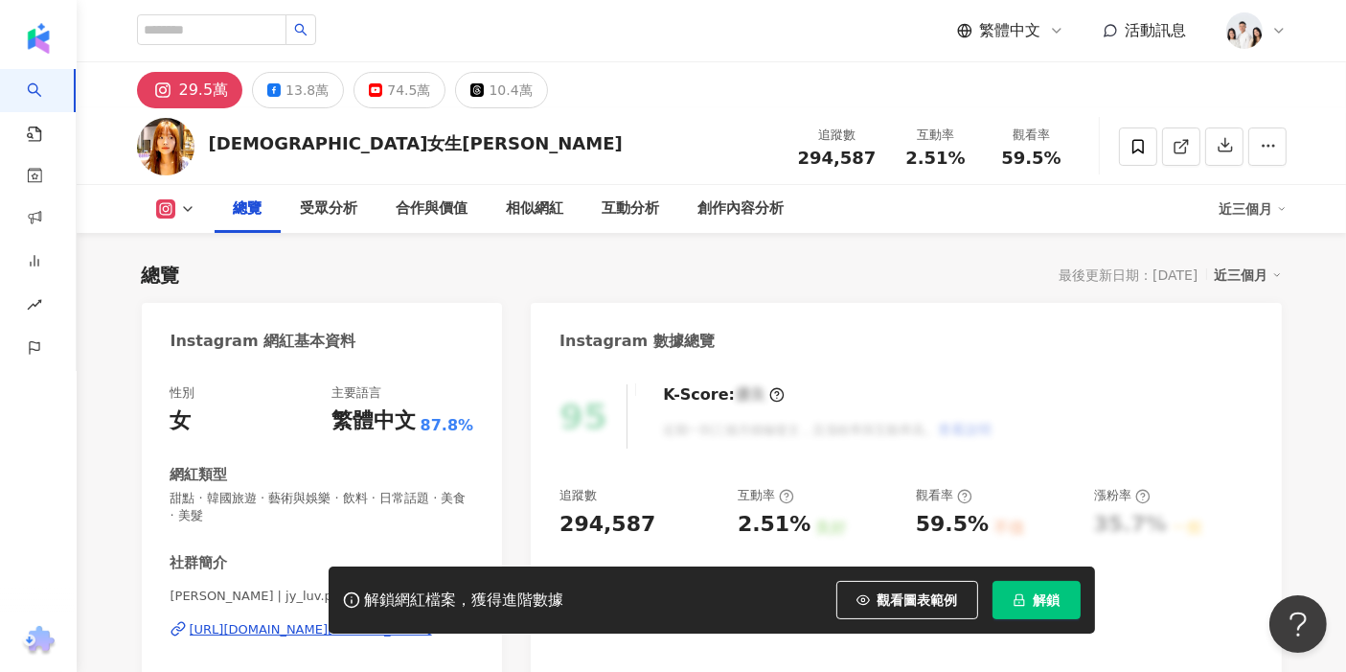
scroll to position [106, 0]
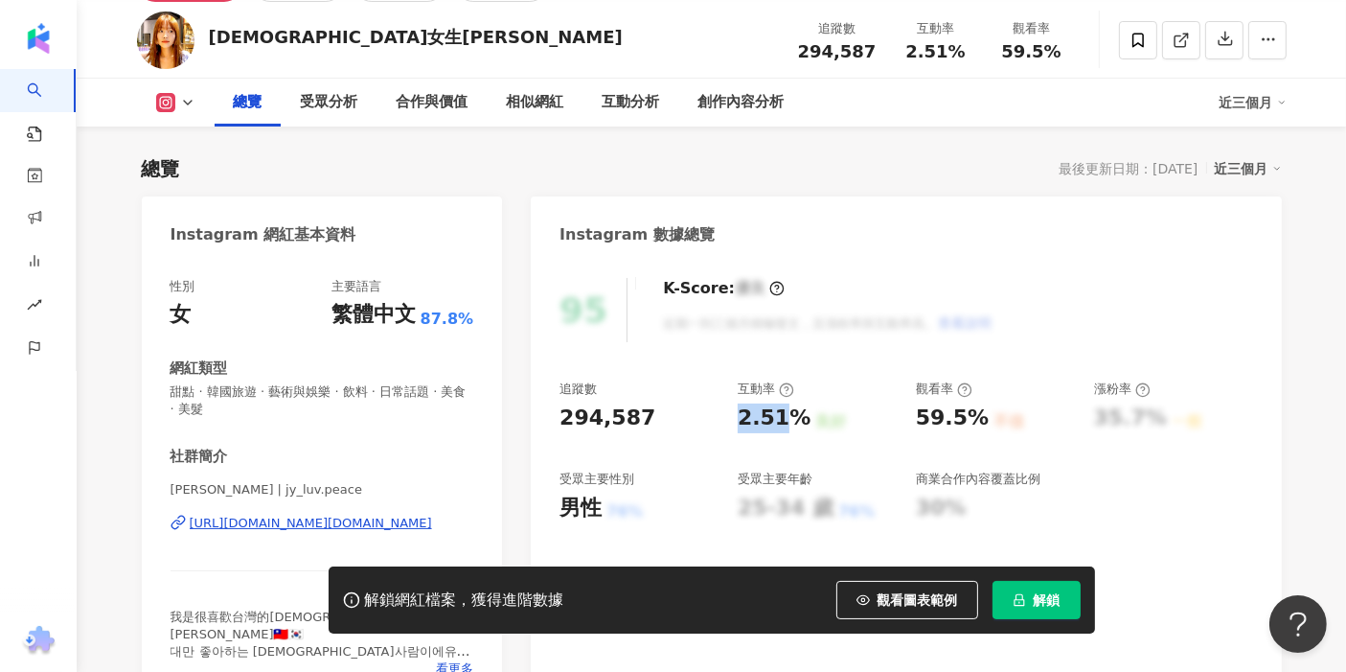
click at [748, 423] on div "2.51%" at bounding box center [774, 418] width 73 height 30
click at [932, 426] on div "59.5%" at bounding box center [952, 418] width 73 height 30
click at [1059, 604] on span "解鎖" at bounding box center [1047, 599] width 27 height 15
drag, startPoint x: 914, startPoint y: 416, endPoint x: 977, endPoint y: 420, distance: 62.4
click at [977, 420] on div "追蹤數 294,587 互動率 2.51% 良好 觀看率 59.5% 不佳 漲粉率 35.7% 一般 受眾主要性別 男性 76% 受眾主要年齡 25-34 歲…" at bounding box center [906, 451] width 693 height 142
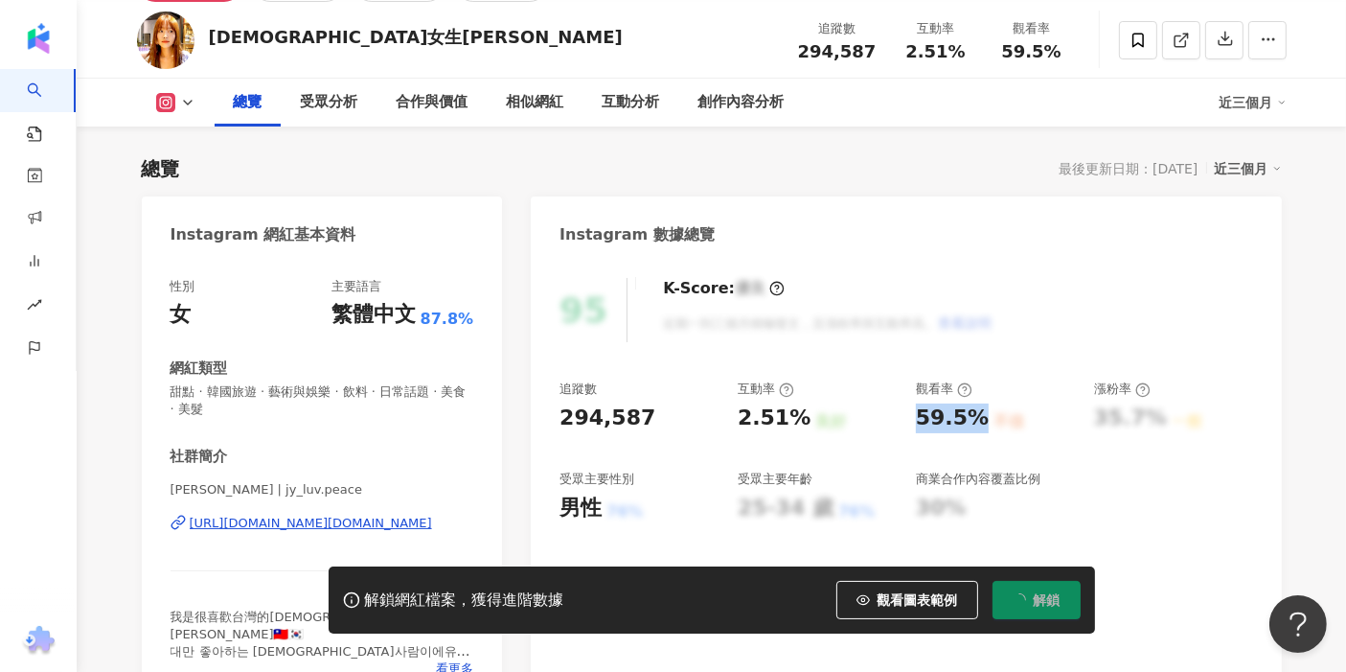
copy div "59.5%"
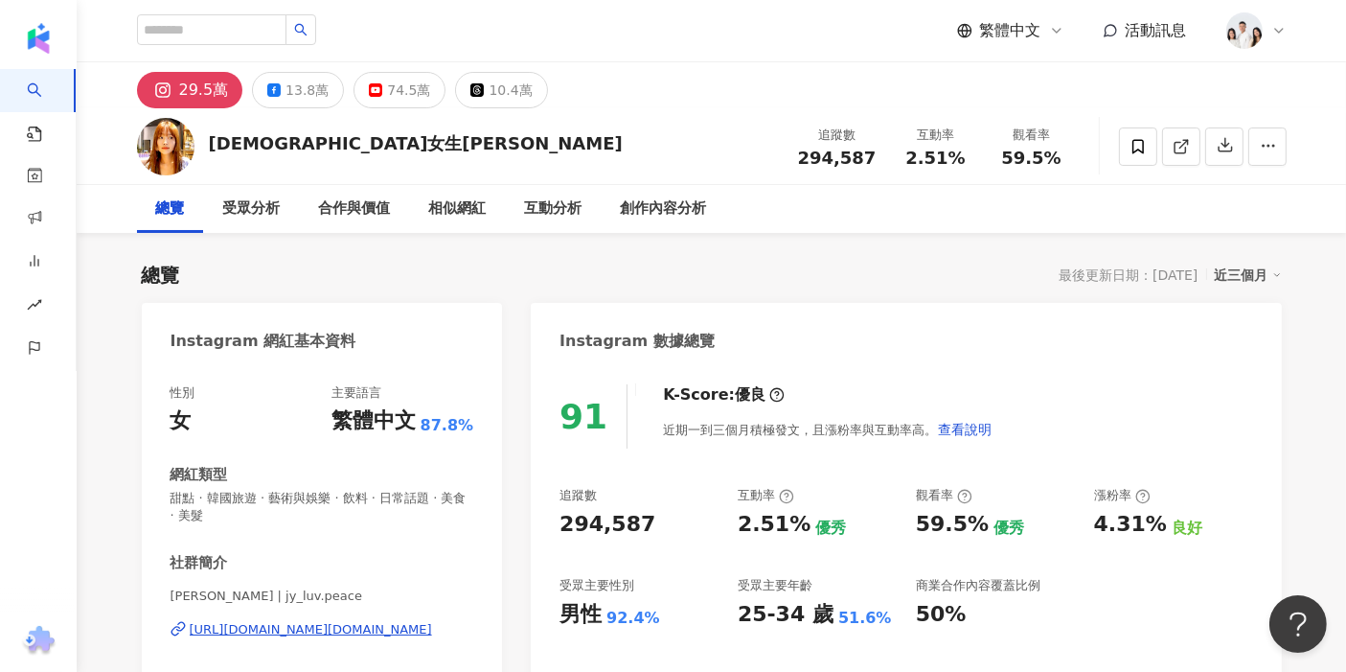
click at [268, 45] on div at bounding box center [226, 30] width 179 height 33
click at [270, 37] on input "search" at bounding box center [212, 29] width 150 height 31
paste input "**********"
type input "**********"
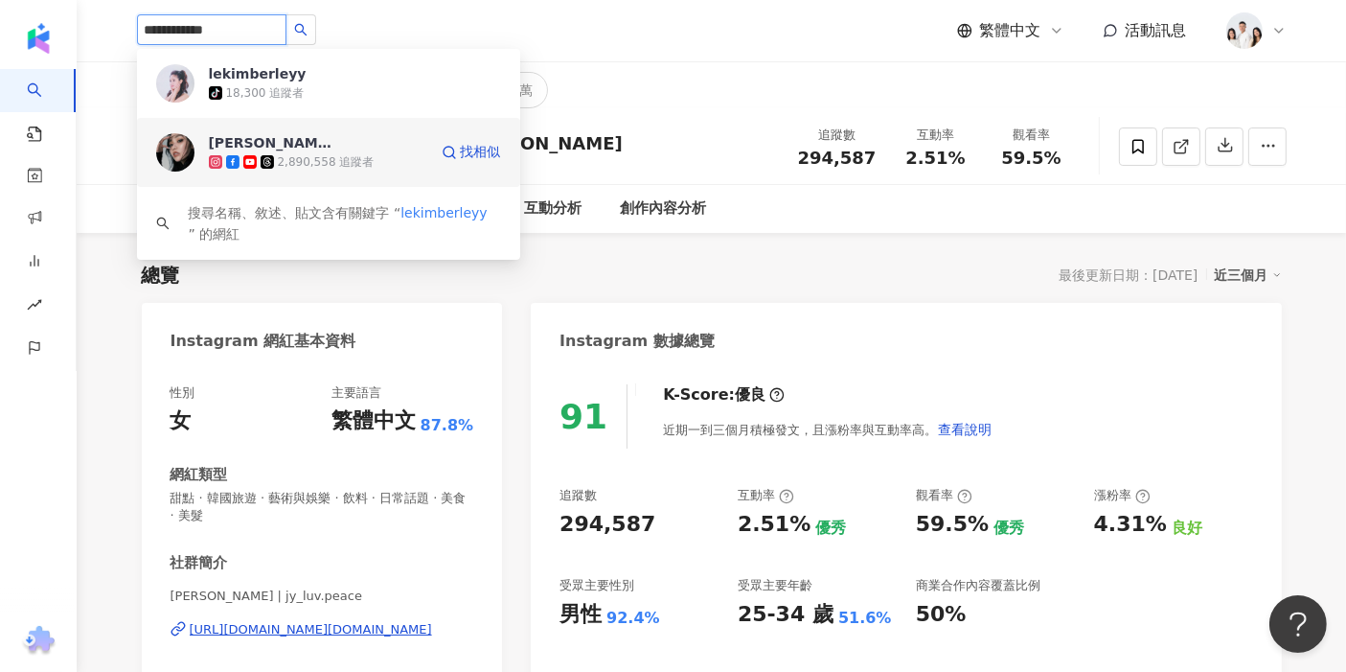
click at [373, 153] on div "2,890,558 追蹤者" at bounding box center [318, 161] width 219 height 19
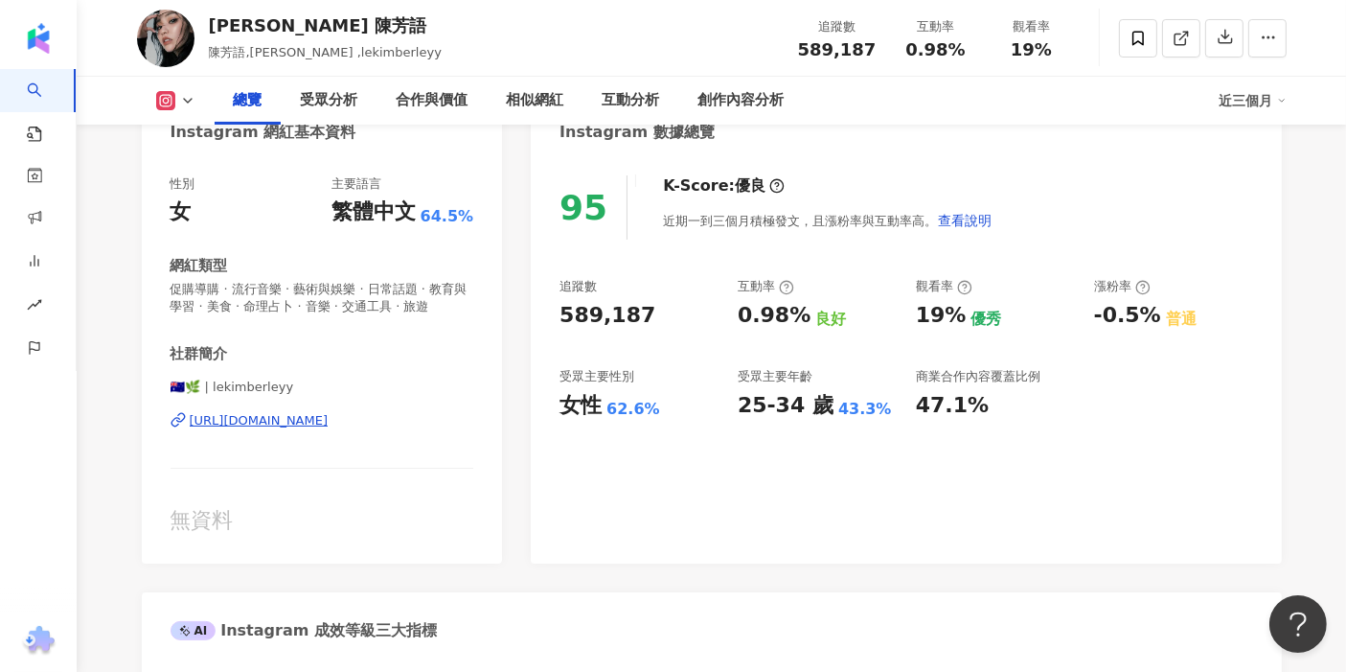
drag, startPoint x: 738, startPoint y: 403, endPoint x: 782, endPoint y: 0, distance: 405.9
click at [783, 409] on div "追蹤數 589,187 互動率 0.98% 良好 觀看率 19% 優秀 漲粉率 -0.5% 普通 受眾主要性別 女性 62.6% 受眾主要年齡 25-34 歲…" at bounding box center [906, 349] width 693 height 142
click at [908, 339] on div "追蹤數 589,187 互動率 0.98% 良好 觀看率 19% 優秀 漲粉率 -0.5% 普通 受眾主要性別 女性 62.6% 受眾主要年齡 25-34 歲…" at bounding box center [906, 349] width 693 height 142
drag, startPoint x: 738, startPoint y: 314, endPoint x: 799, endPoint y: 325, distance: 62.2
click at [799, 325] on div "0.98%" at bounding box center [774, 316] width 73 height 30
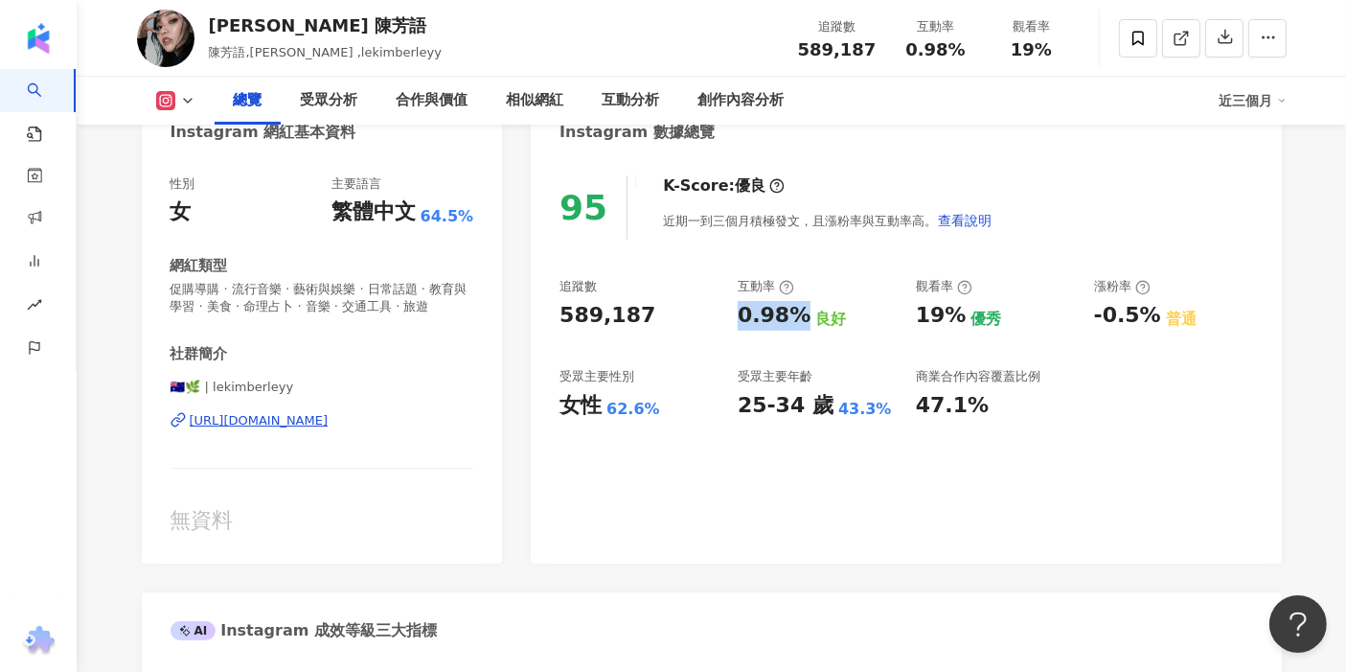
copy div "0.98%"
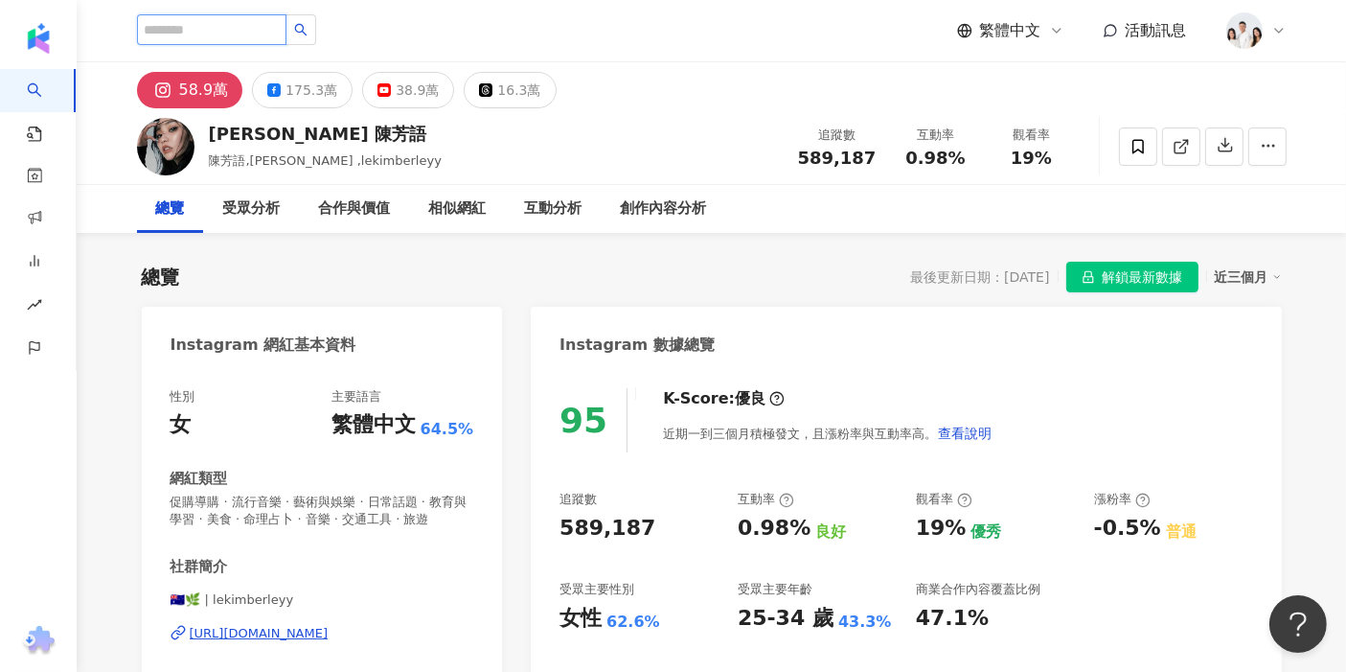
click at [265, 32] on input "search" at bounding box center [212, 29] width 150 height 31
paste input "**********"
type input "**********"
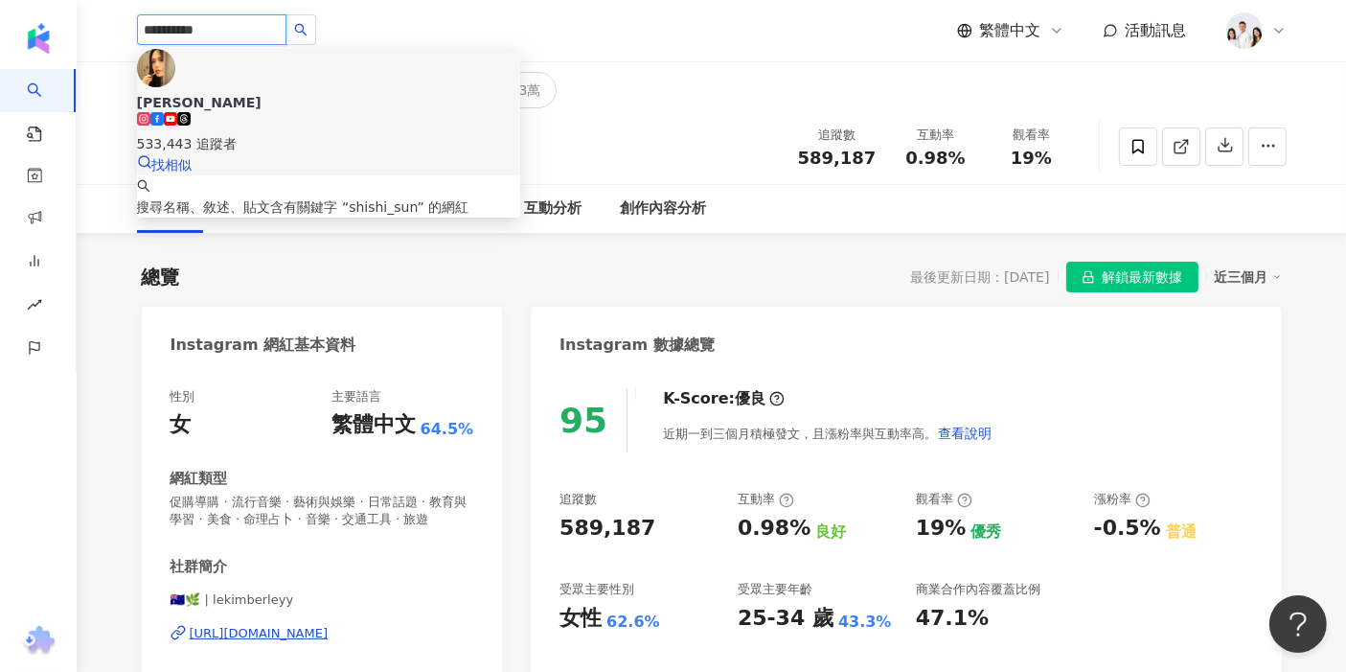
click at [312, 133] on div "533,443 追蹤者" at bounding box center [328, 143] width 383 height 21
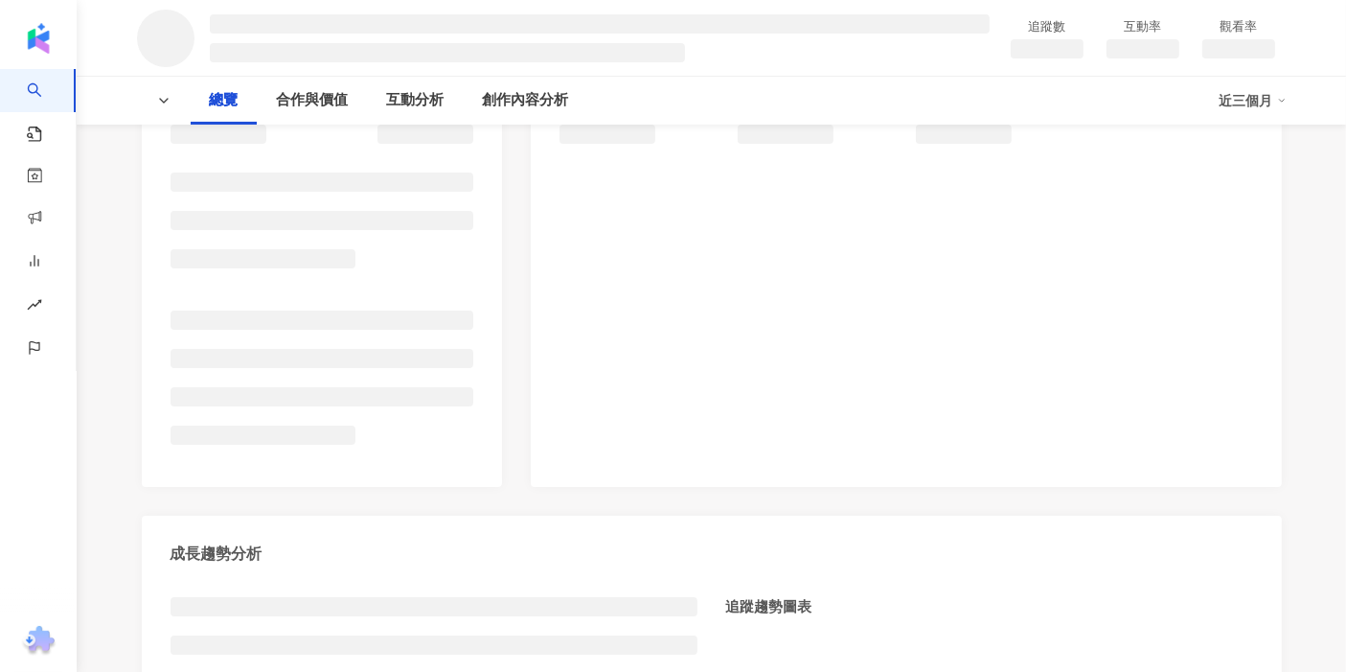
scroll to position [319, 0]
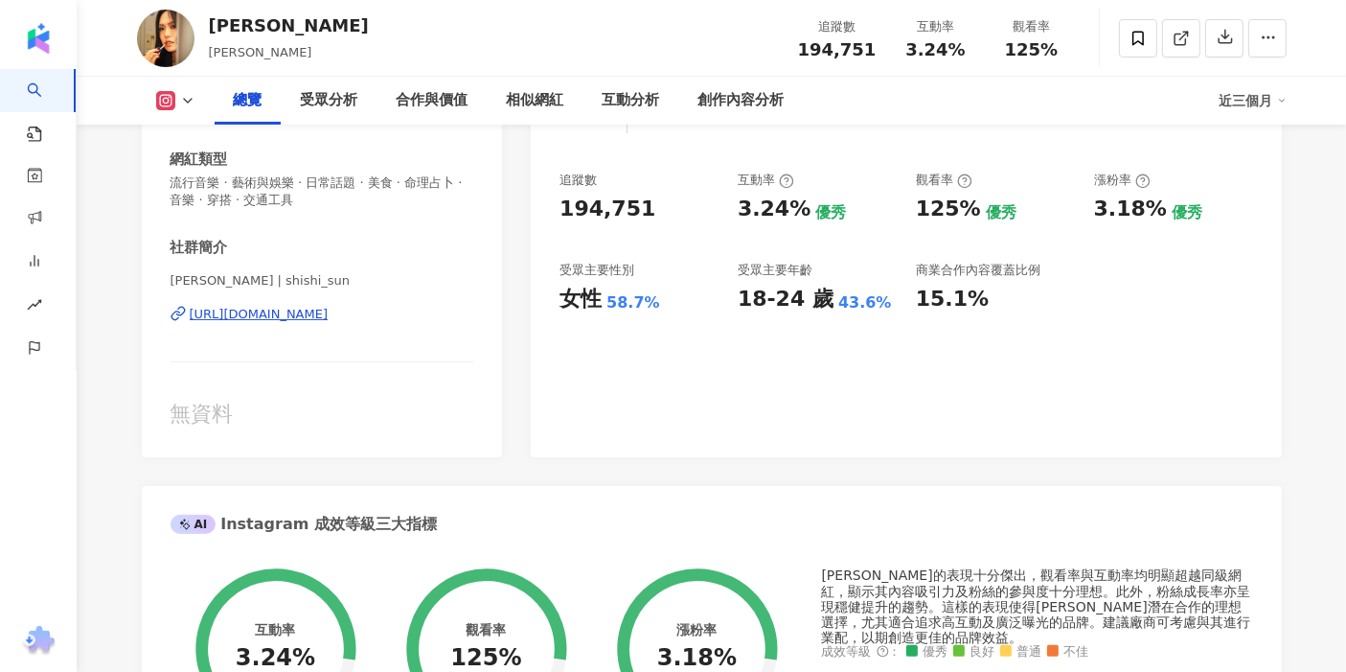
click at [771, 308] on div "追蹤數 194,751 互動率 3.24% 優秀 觀看率 125% 優秀 漲粉率 3.18% 優秀 受眾主要性別 女性 58.7% 受眾主要年齡 18-24 …" at bounding box center [906, 243] width 693 height 142
click at [975, 302] on div "15.1%" at bounding box center [952, 300] width 73 height 30
drag, startPoint x: 743, startPoint y: 210, endPoint x: 796, endPoint y: 211, distance: 53.7
click at [796, 211] on div "3.24%" at bounding box center [774, 210] width 73 height 30
copy div "3.24%"
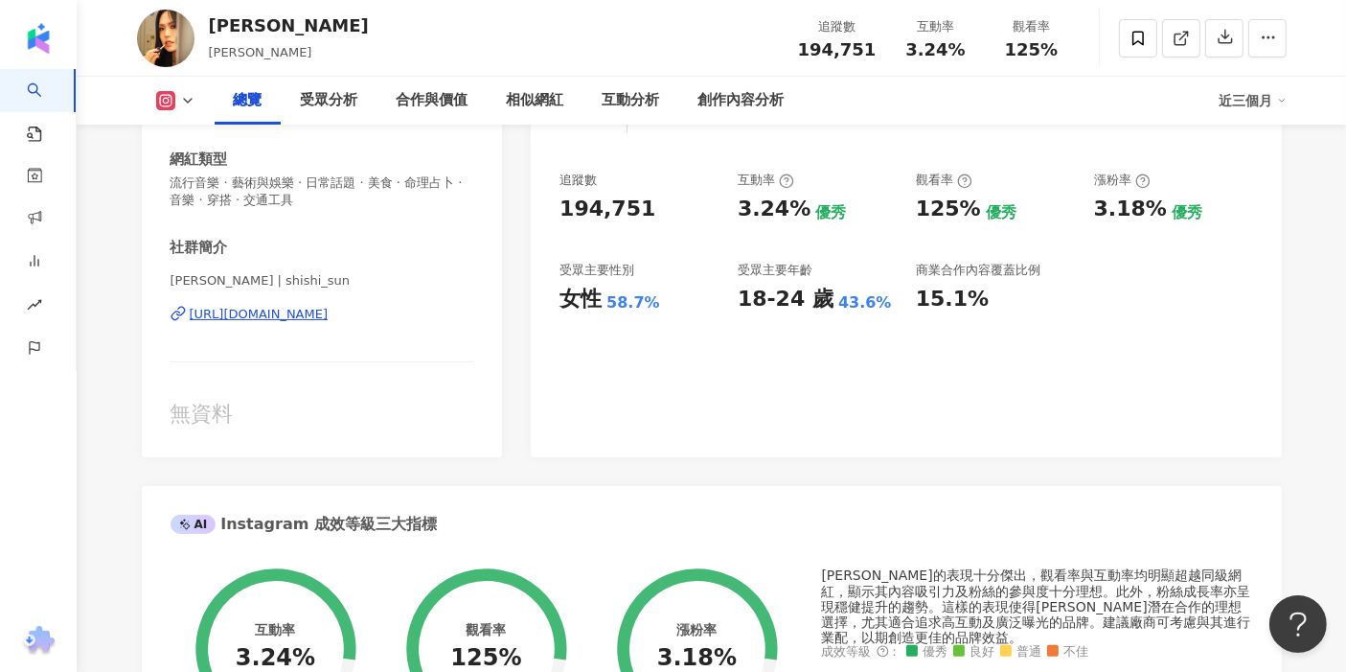
click at [740, 308] on div "18-24 歲" at bounding box center [786, 300] width 96 height 30
drag, startPoint x: 741, startPoint y: 297, endPoint x: 769, endPoint y: 165, distance: 135.1
click at [798, 305] on div "追蹤數 194,751 互動率 3.24% 優秀 觀看率 125% 優秀 漲粉率 3.18% 優秀 受眾主要性別 女性 58.7% 受眾主要年齡 18-24 …" at bounding box center [906, 243] width 693 height 142
copy div "18-24"
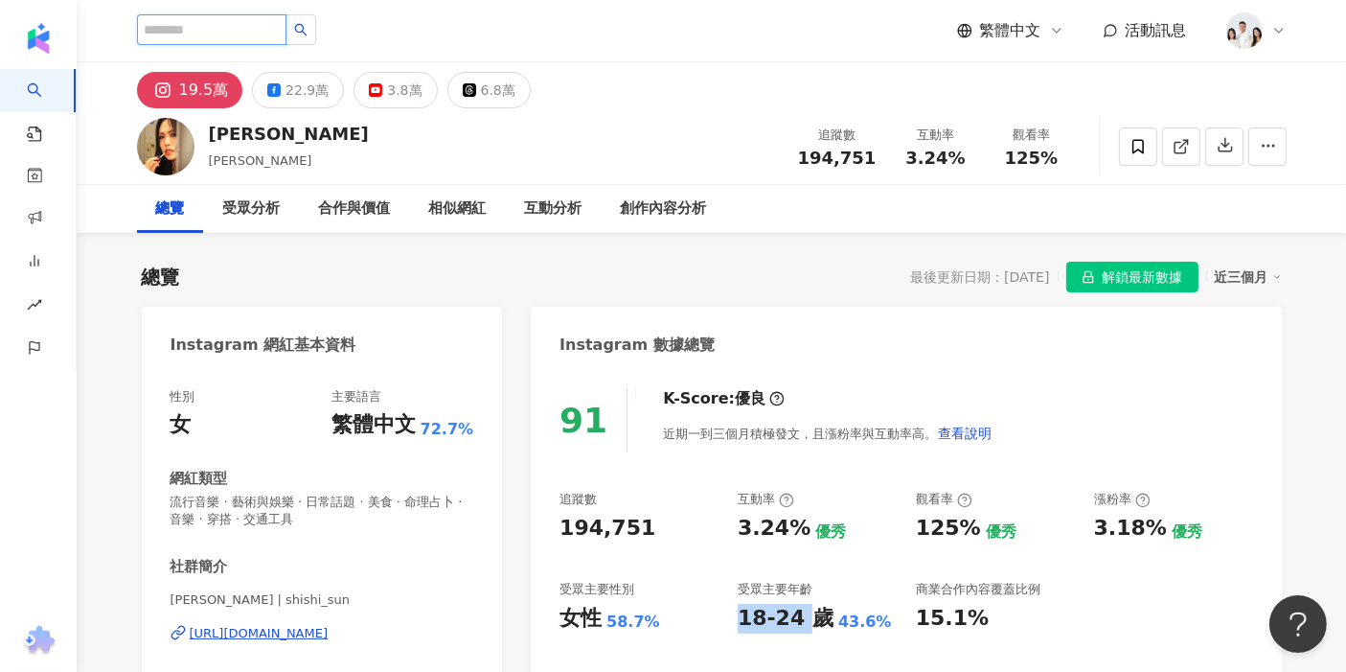
click at [236, 23] on input "search" at bounding box center [212, 29] width 150 height 31
paste input "***"
type input "***"
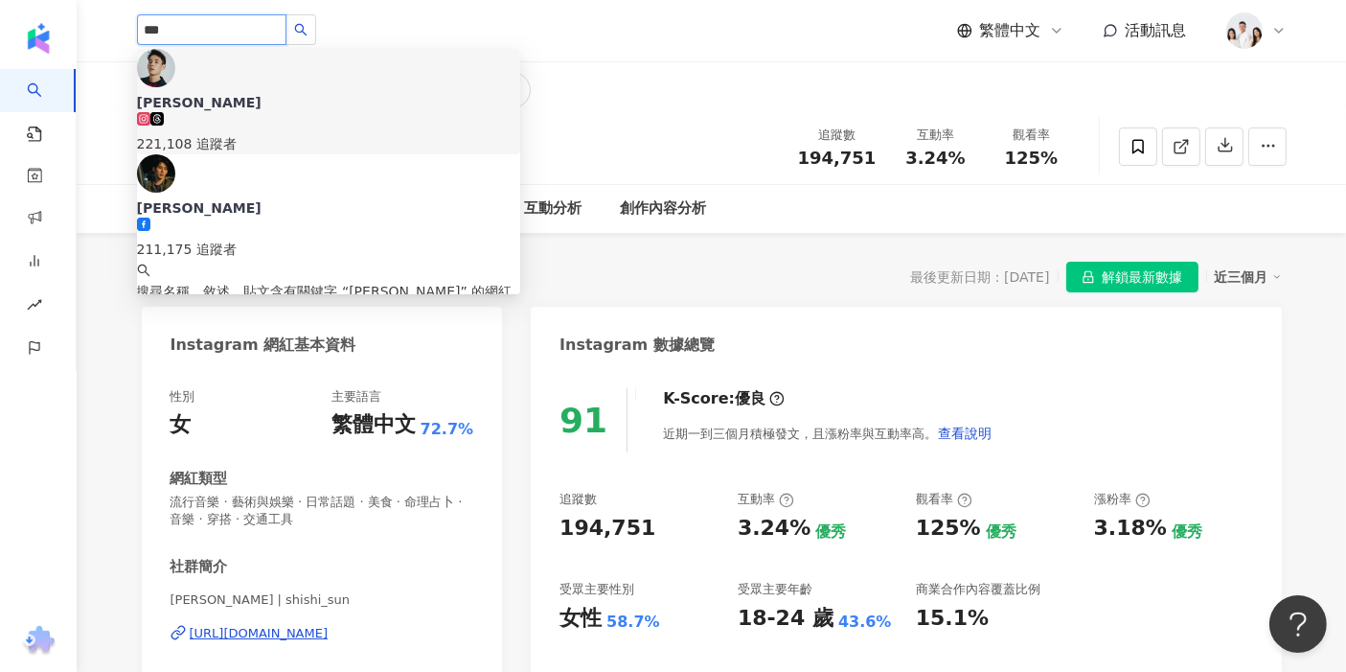
click at [281, 133] on div "221,108 追蹤者" at bounding box center [328, 143] width 383 height 21
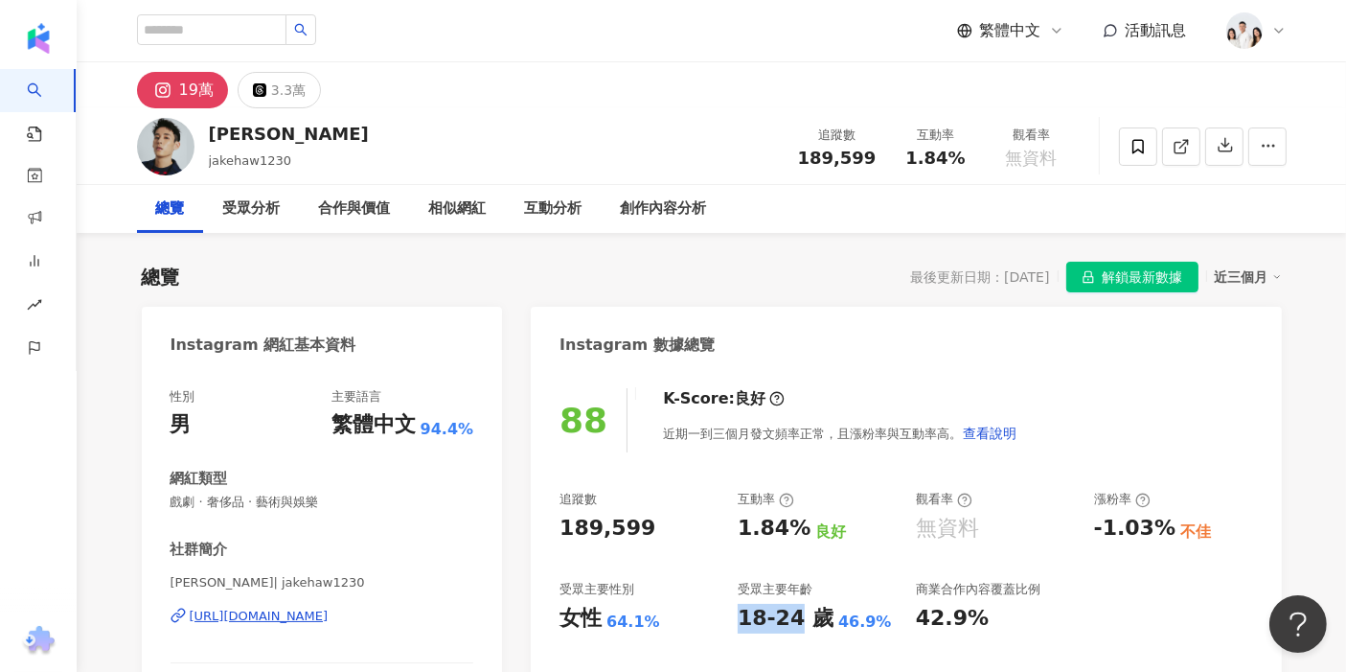
drag, startPoint x: 742, startPoint y: 625, endPoint x: 791, endPoint y: 628, distance: 49.0
click at [791, 628] on div "18-24 歲" at bounding box center [786, 619] width 96 height 30
copy div "18-24"
drag, startPoint x: 725, startPoint y: 529, endPoint x: 771, endPoint y: 526, distance: 46.1
click at [771, 526] on div "追蹤數 189,599 互動率 1.84% 良好 觀看率 無資料 漲粉率 -1.03% 不佳 受眾主要性別 女性 64.1% 受眾主要年齡 18-24 歲 4…" at bounding box center [906, 562] width 693 height 142
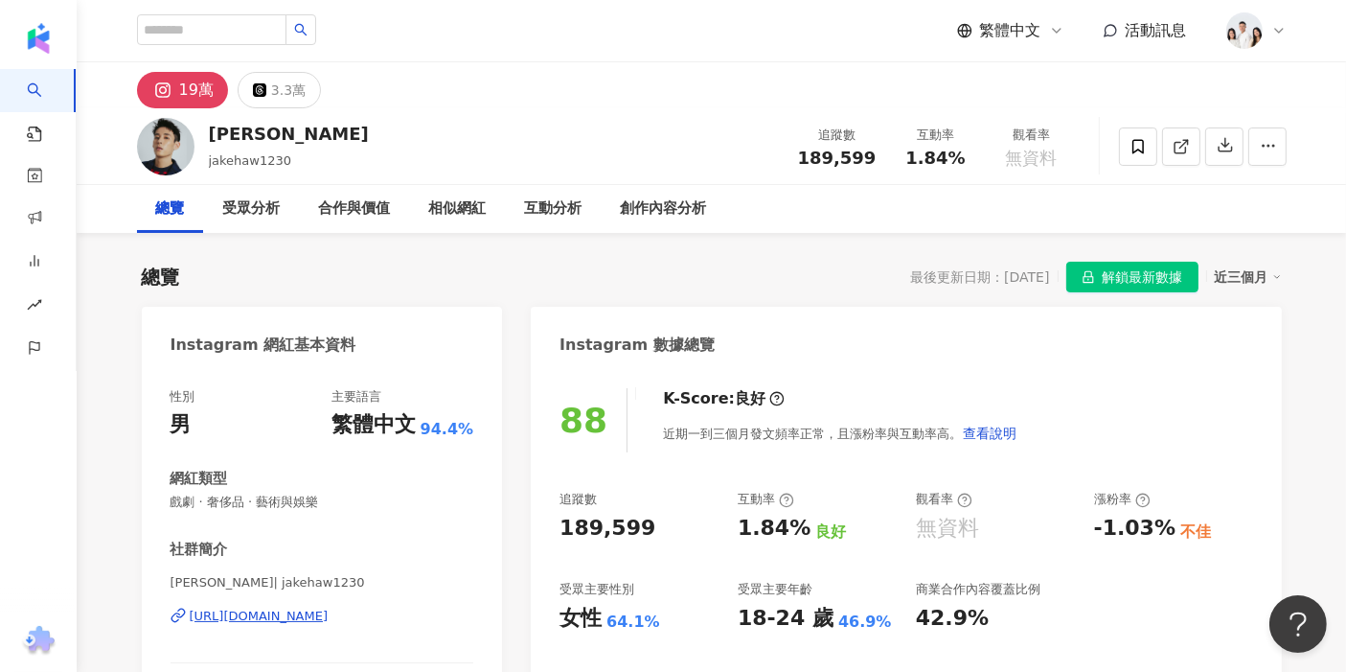
click at [777, 530] on div "1.84%" at bounding box center [774, 529] width 73 height 30
click at [747, 531] on div "1.84%" at bounding box center [774, 529] width 73 height 30
drag, startPoint x: 742, startPoint y: 531, endPoint x: 796, endPoint y: 532, distance: 54.6
click at [796, 532] on div "1.84%" at bounding box center [774, 529] width 73 height 30
copy div "1.84%"
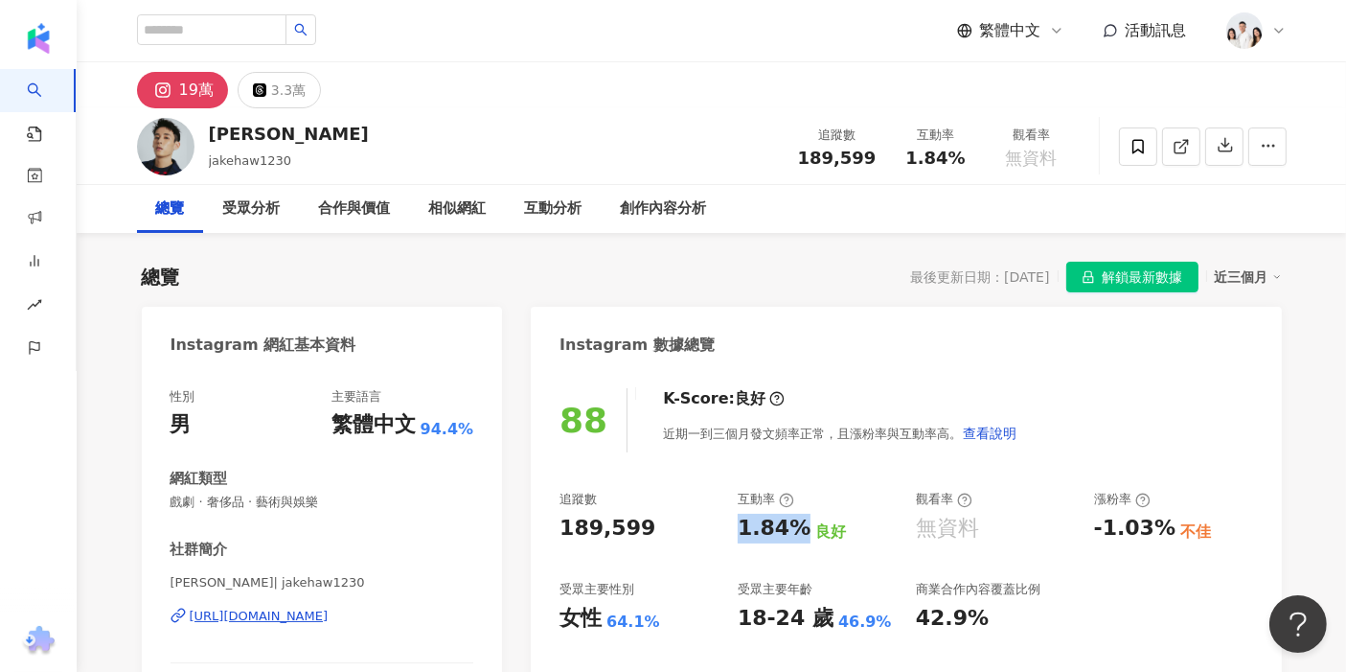
click at [256, 1] on div "繁體中文 活動訊息" at bounding box center [712, 30] width 1150 height 61
click at [249, 40] on input "search" at bounding box center [212, 29] width 150 height 31
paste input "**********"
type input "**********"
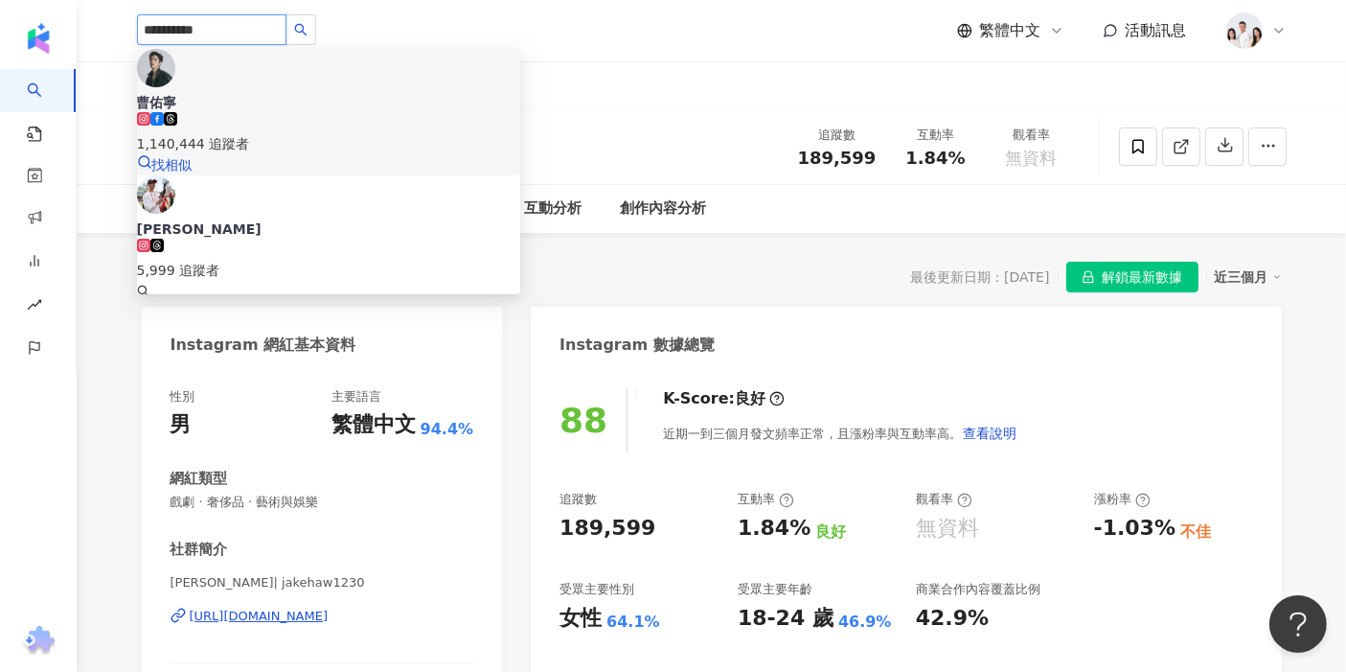
click at [310, 133] on div "1,140,444 追蹤者" at bounding box center [328, 143] width 383 height 21
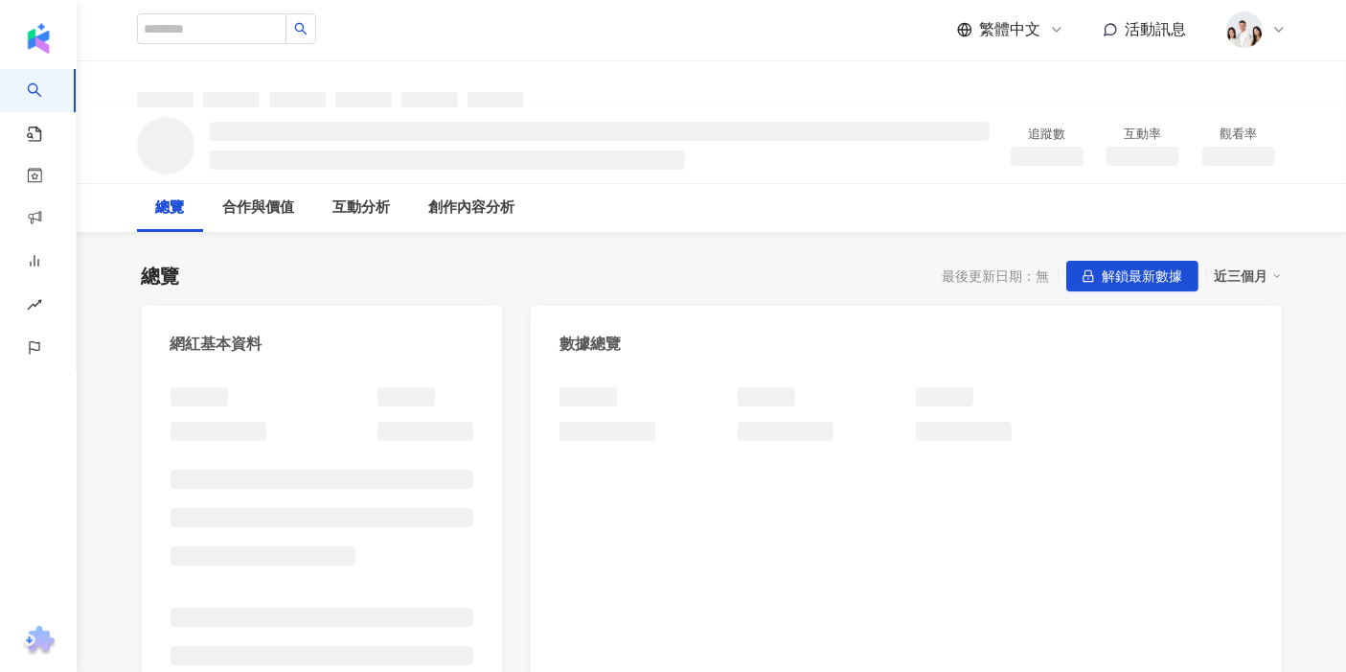
scroll to position [213, 0]
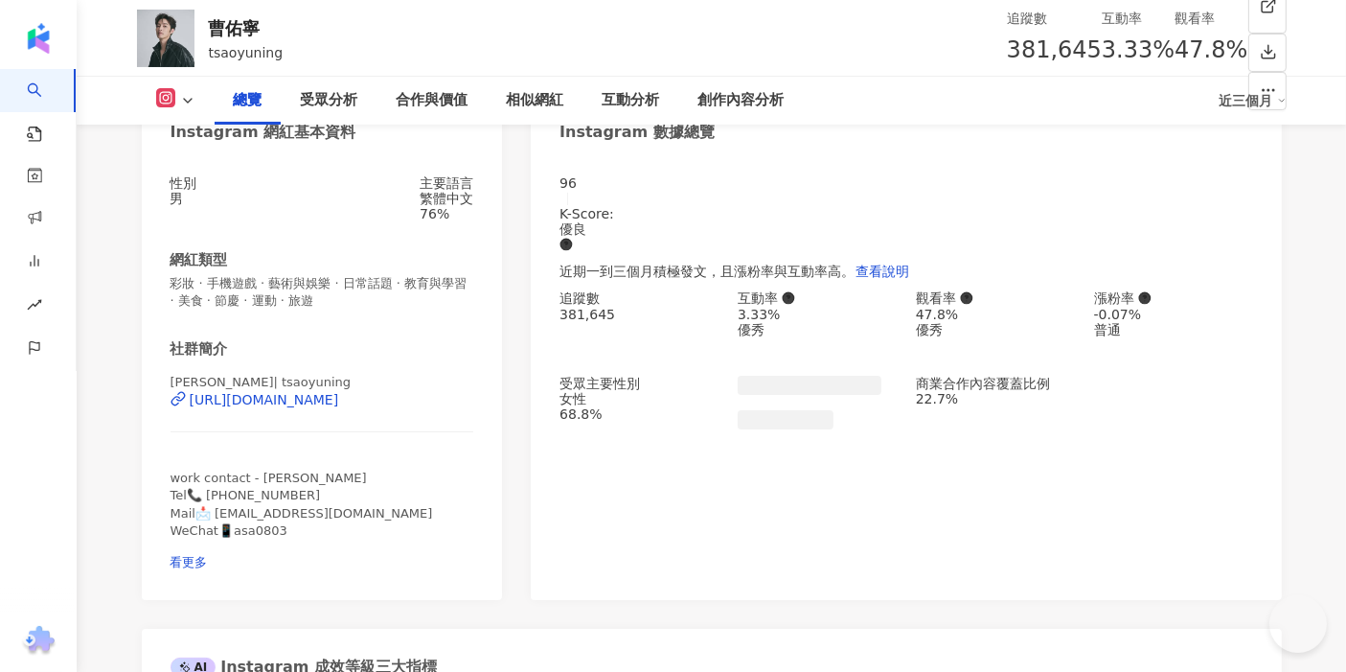
click at [767, 313] on div "3.33%" at bounding box center [817, 314] width 159 height 15
click at [785, 307] on div "3.33%" at bounding box center [817, 314] width 159 height 15
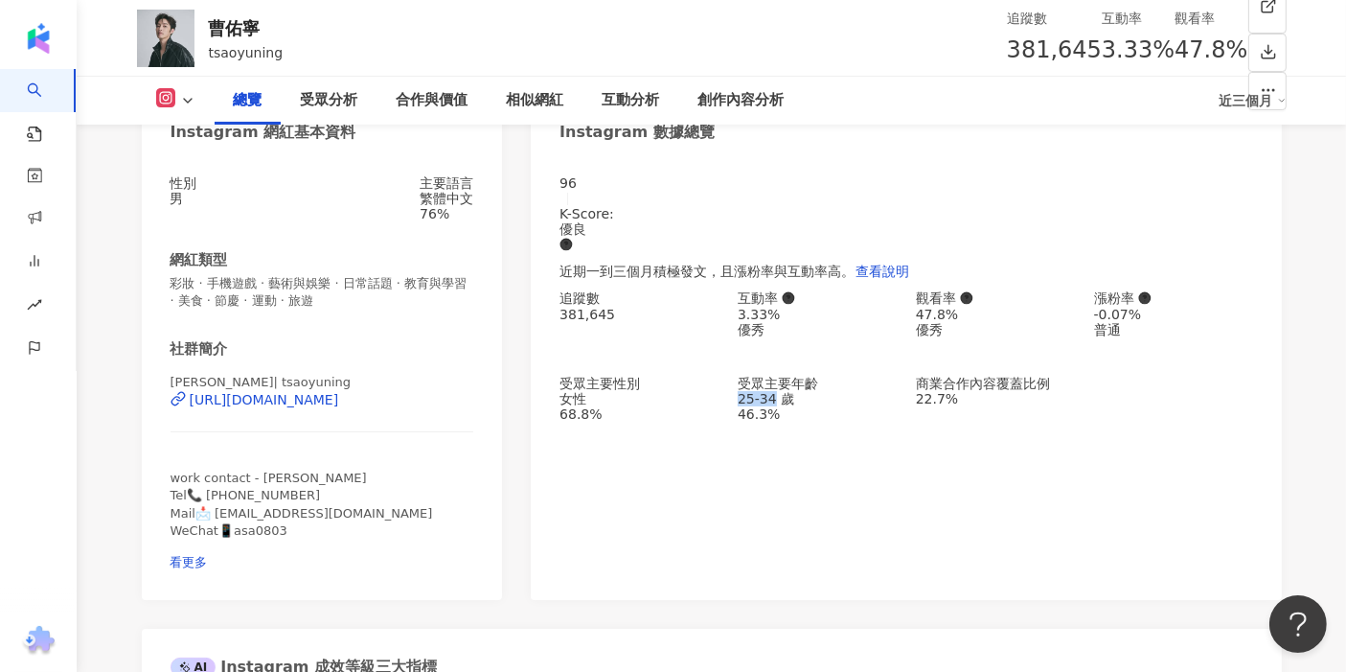
drag, startPoint x: 730, startPoint y: 407, endPoint x: 792, endPoint y: 407, distance: 61.3
click at [792, 407] on div "追蹤數 381,645 互動率 3.33% 優秀 觀看率 47.8% 優秀 漲粉率 -0.07% 普通 受眾主要性別 女性 68.8% 受眾主要年齡 25-3…" at bounding box center [906, 355] width 693 height 131
copy div "25-34"
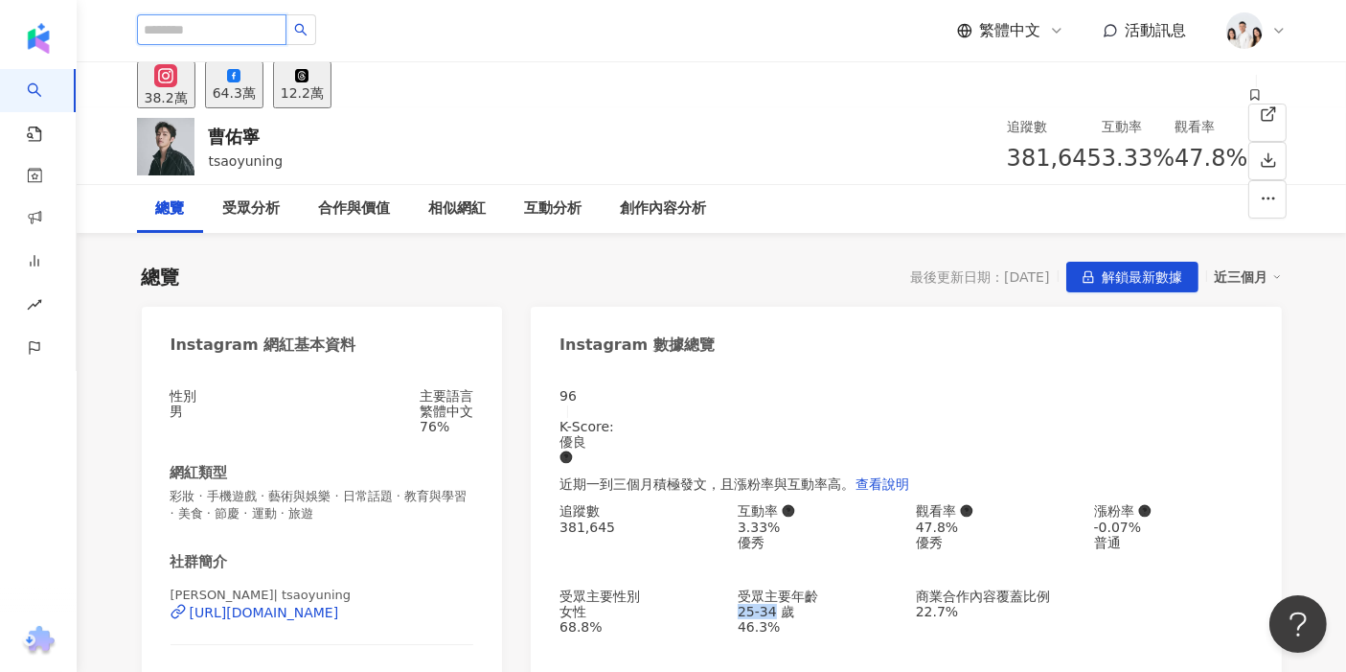
click at [227, 31] on input "search" at bounding box center [212, 29] width 150 height 31
paste input "*******"
type input "*******"
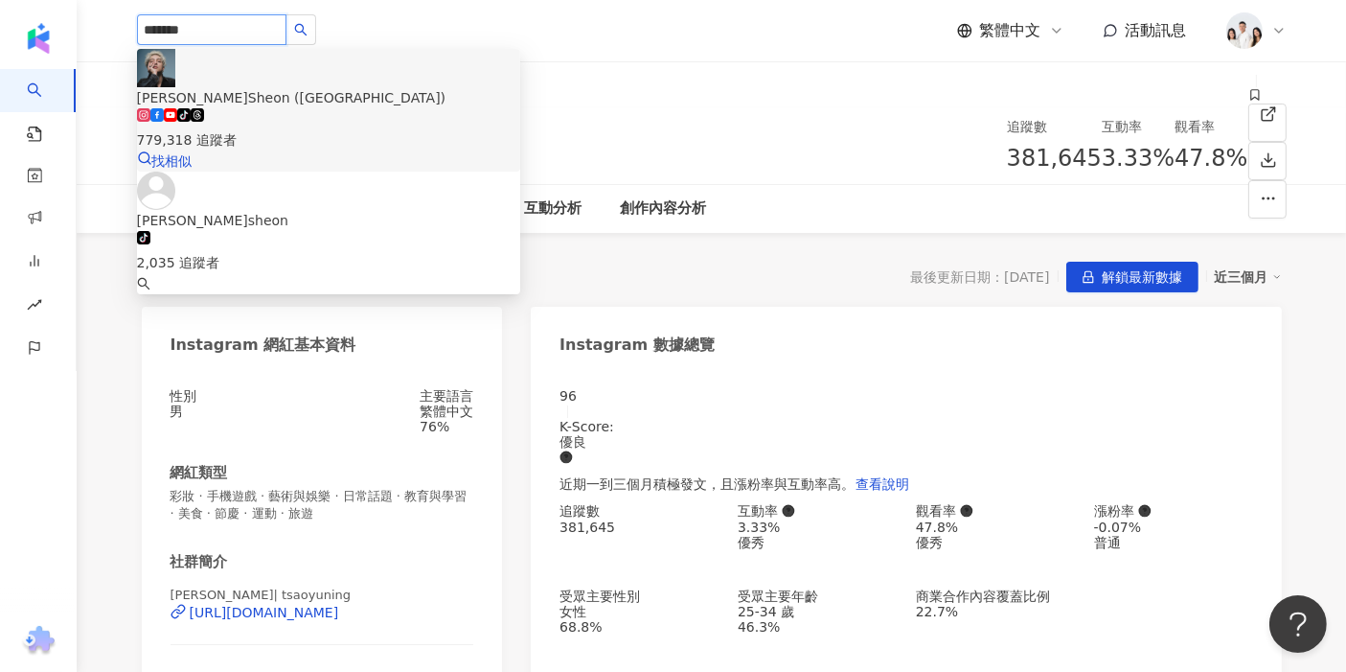
click at [348, 87] on div "J.Sheon (街巷) tiktok-icon 779,318 追蹤者" at bounding box center [328, 118] width 383 height 63
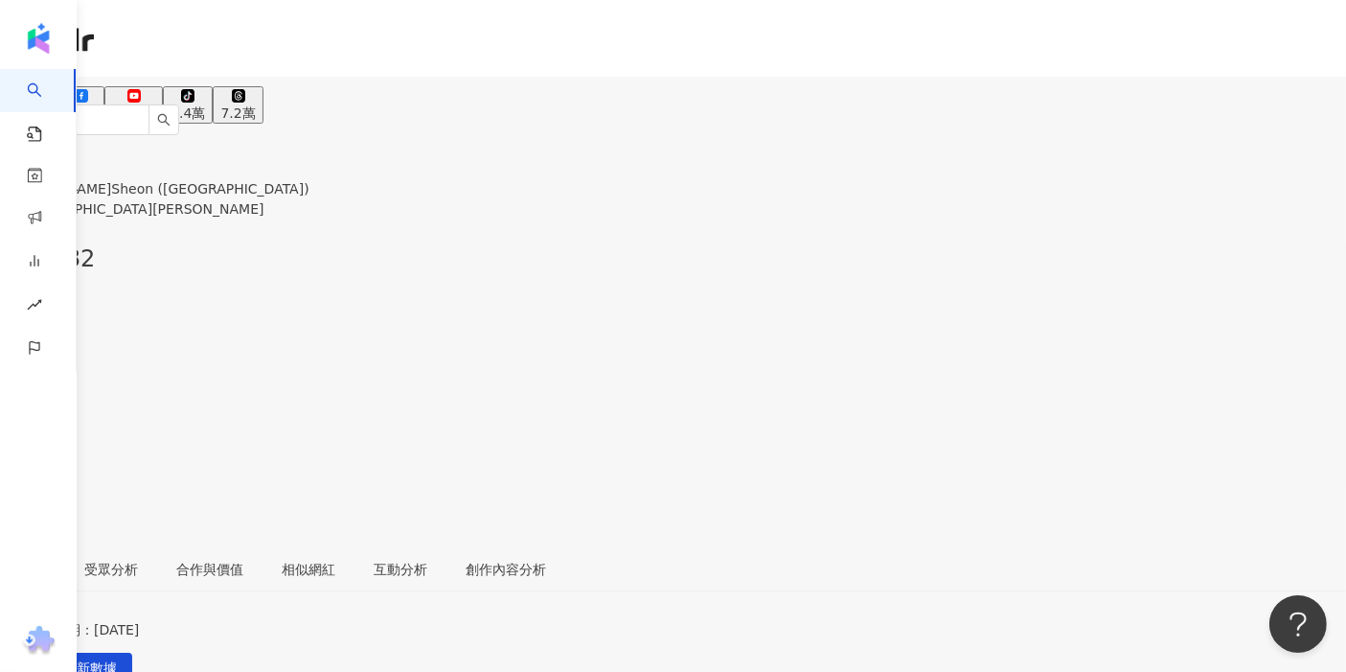
scroll to position [213, 0]
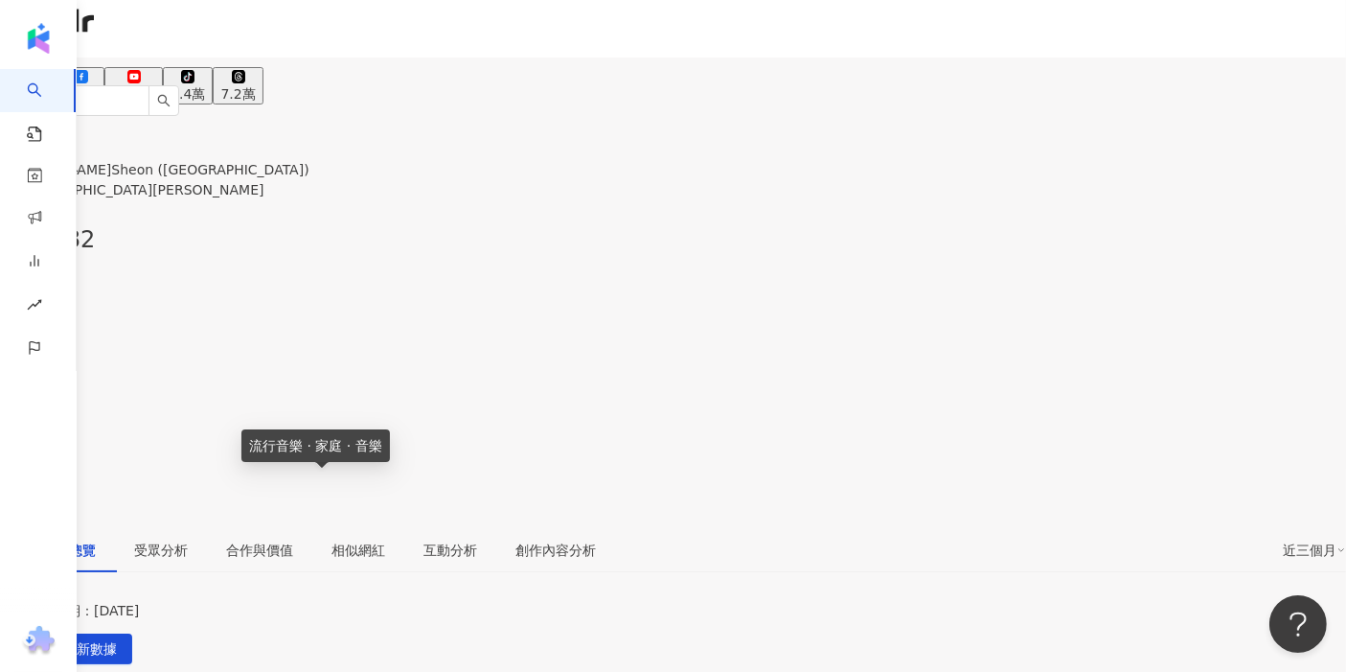
scroll to position [0, 0]
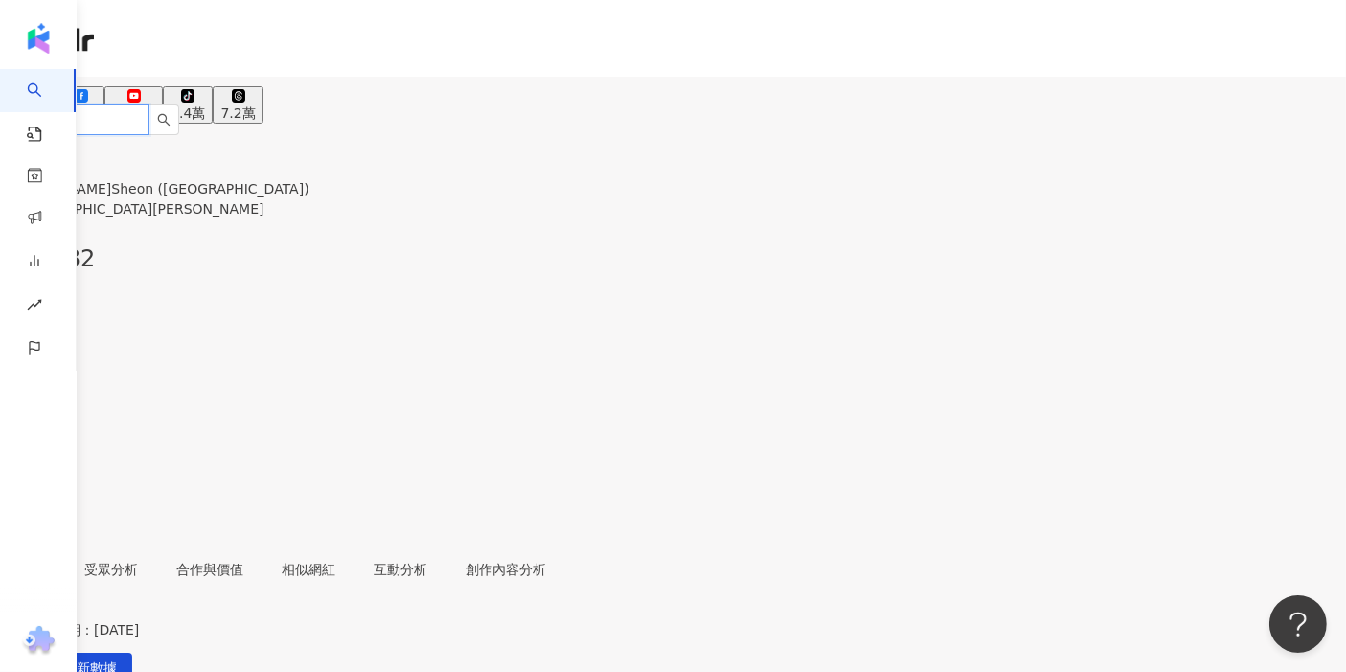
click at [150, 104] on input "search" at bounding box center [75, 119] width 150 height 31
paste input "**********"
type input "**********"
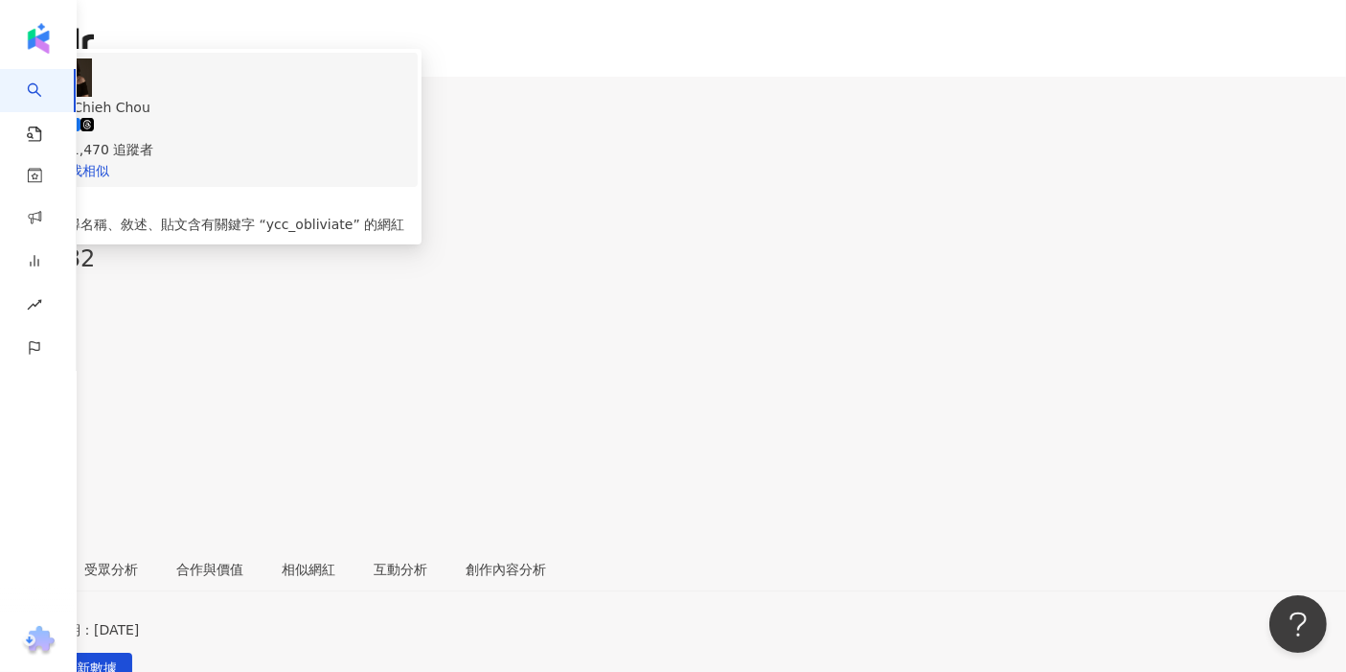
click at [270, 97] on div "Yu Chieh Chou" at bounding box center [230, 107] width 353 height 21
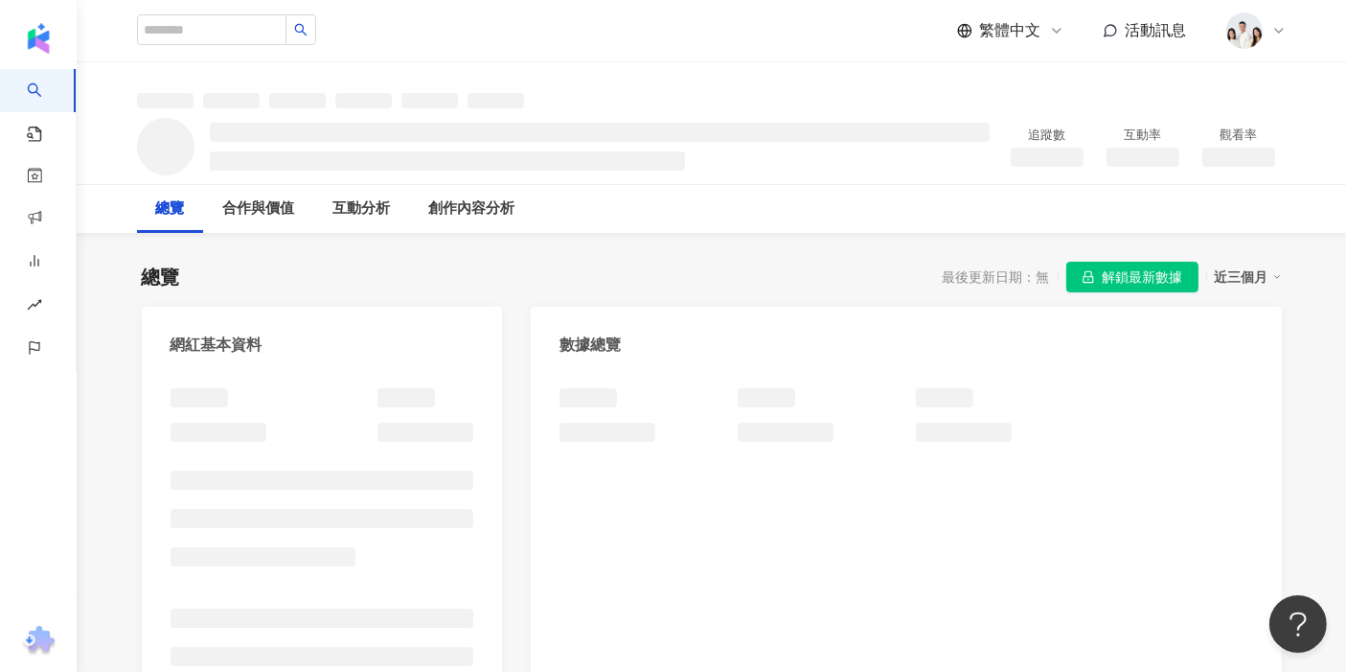
click at [251, 260] on div "總覽 最後更新日期：無 解鎖最新數據 近三個月 網紅基本資料 數據總覽 成長趨勢分析 追蹤趨勢圖表" at bounding box center [712, 669] width 1140 height 855
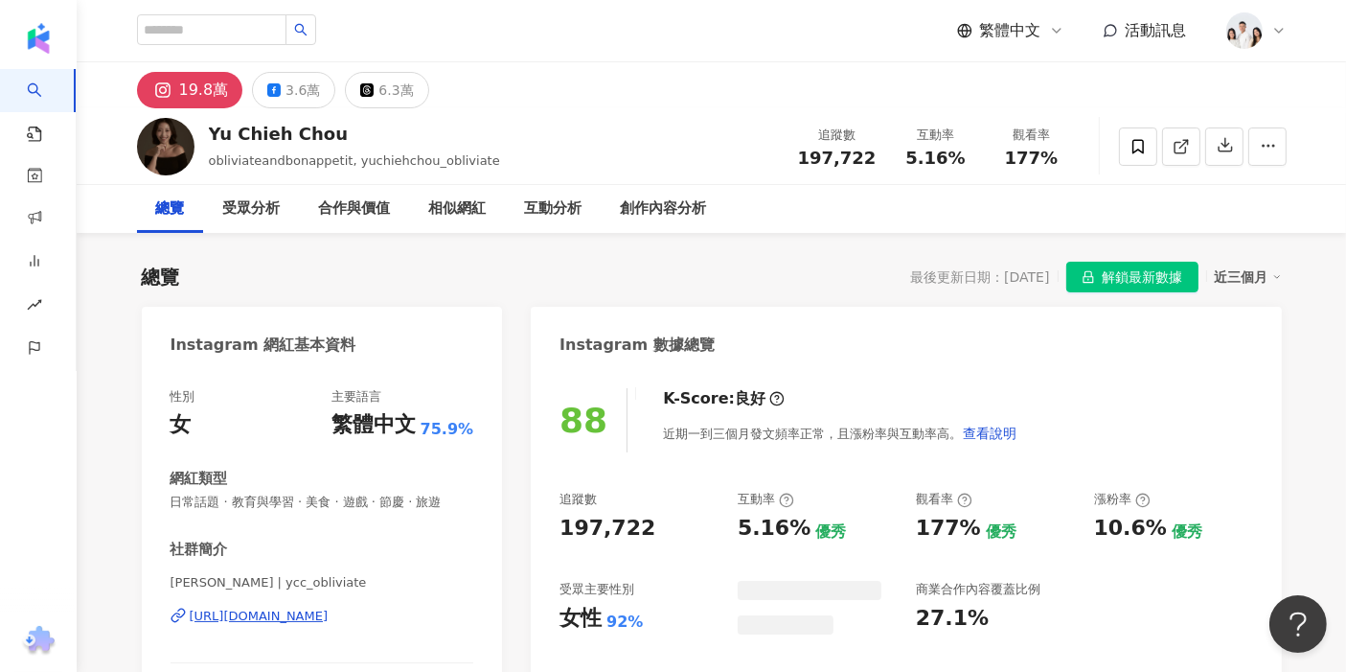
click at [761, 514] on div "5.16%" at bounding box center [774, 529] width 73 height 30
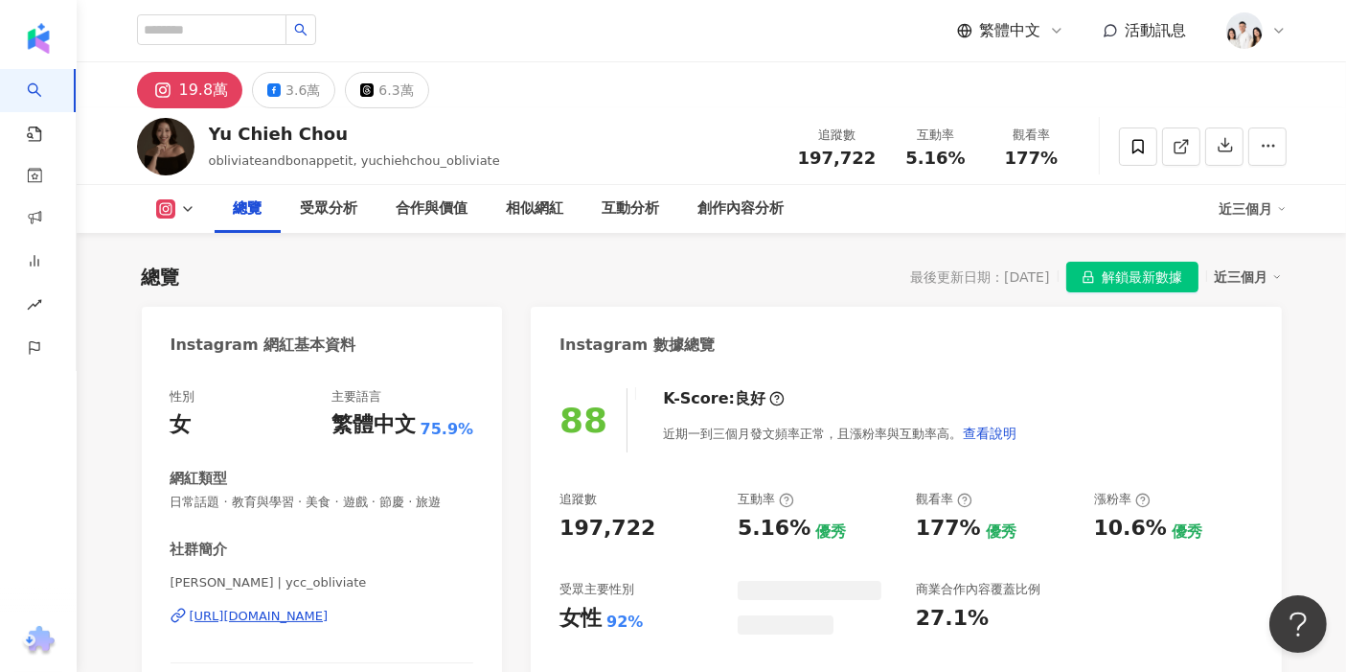
click at [761, 514] on div "5.16%" at bounding box center [774, 529] width 73 height 30
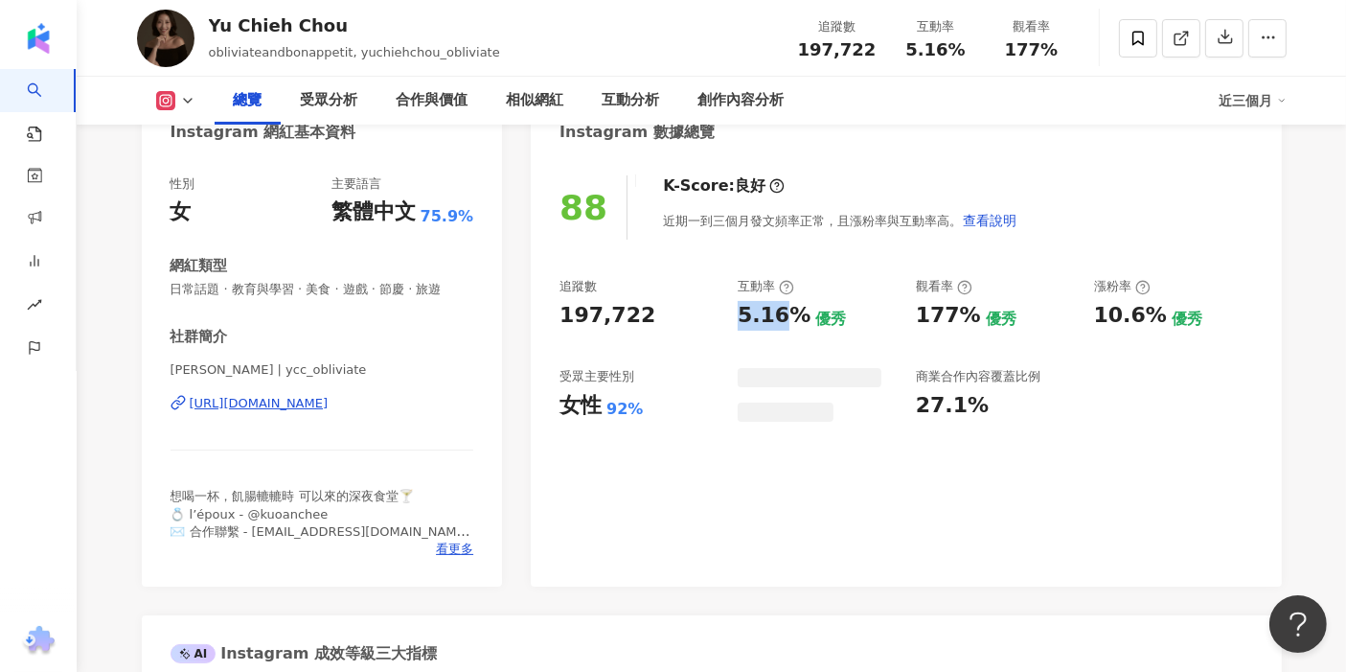
click at [761, 311] on div "5.16%" at bounding box center [774, 316] width 73 height 30
click at [915, 311] on div "追蹤數 197,722 互動率 5.16% 優秀 觀看率 177% 優秀 漲粉率 10.6% 優秀 受眾主要性別 女性 92% 受眾主要年齡 25-34 歲 …" at bounding box center [906, 349] width 693 height 142
click at [930, 313] on div "177%" at bounding box center [948, 316] width 65 height 30
click at [928, 319] on div "177%" at bounding box center [948, 316] width 65 height 30
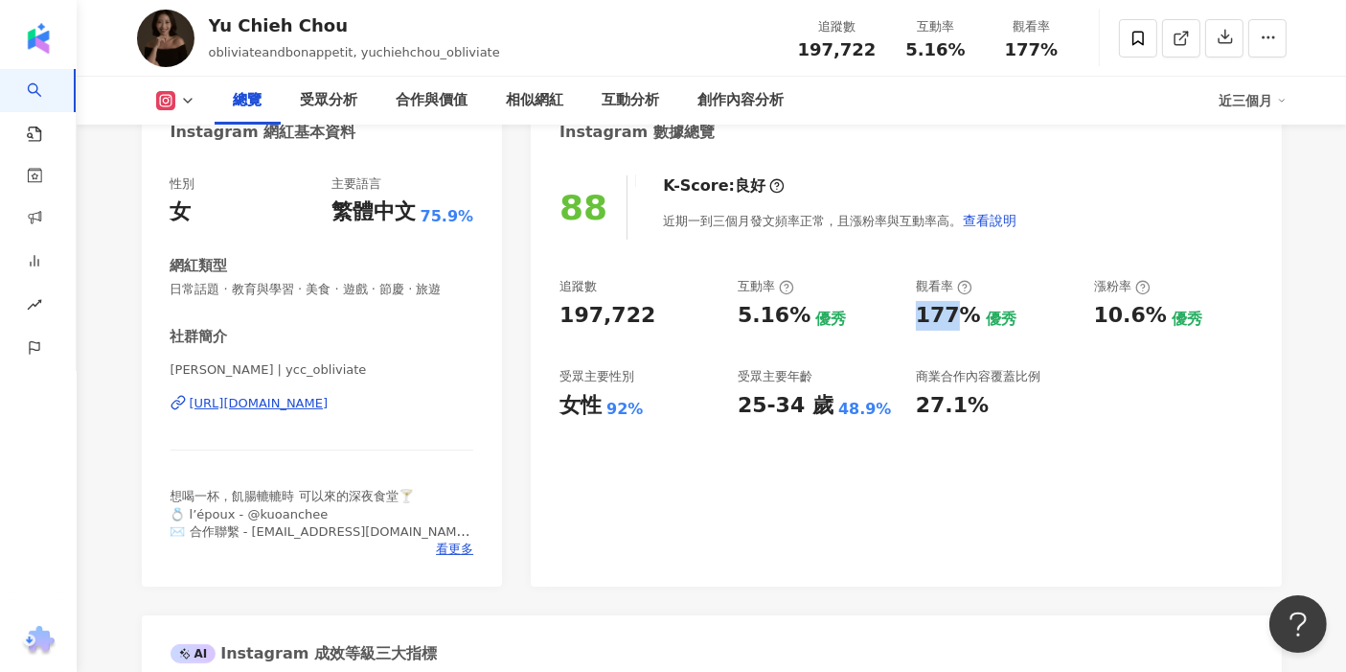
click at [928, 319] on div "177%" at bounding box center [948, 316] width 65 height 30
click at [1126, 486] on div "88 K-Score : 良好 近期一到三個月發文頻率正常，且漲粉率與互動率高。 查看說明 追蹤數 197,722 互動率 5.16% 優秀 觀看率 177%…" at bounding box center [906, 371] width 750 height 430
click at [927, 321] on div "177%" at bounding box center [948, 316] width 65 height 30
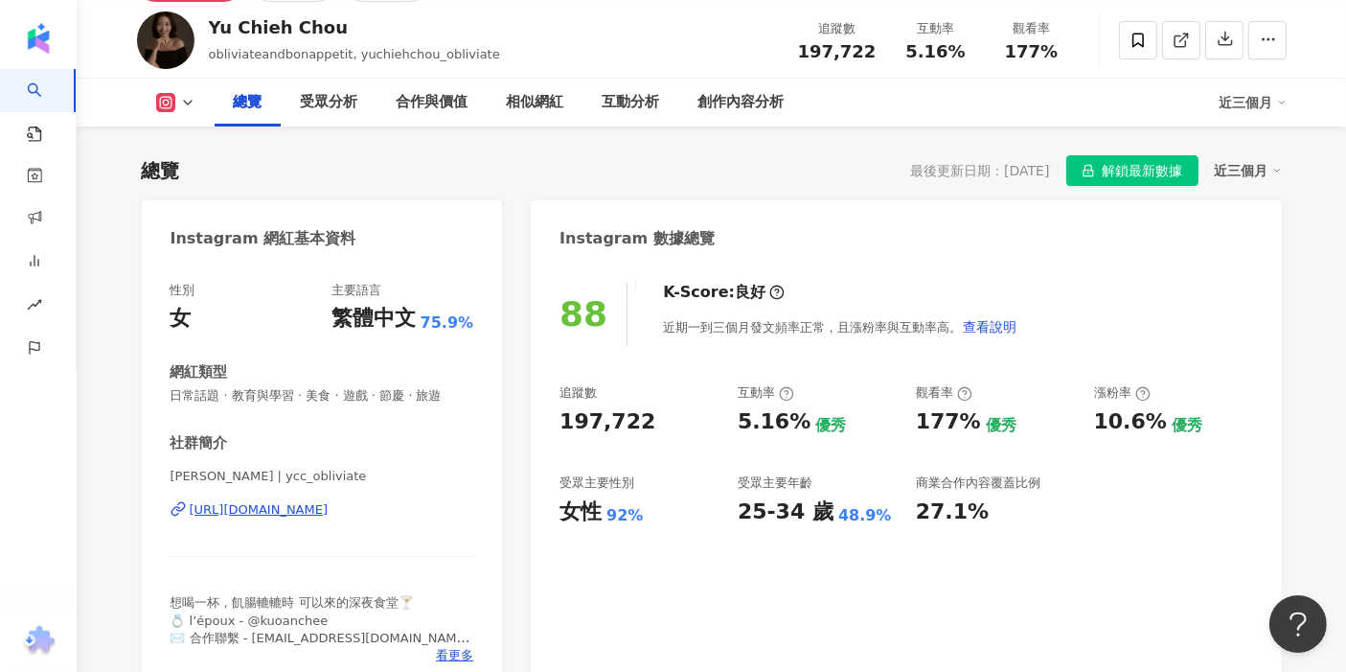
scroll to position [0, 0]
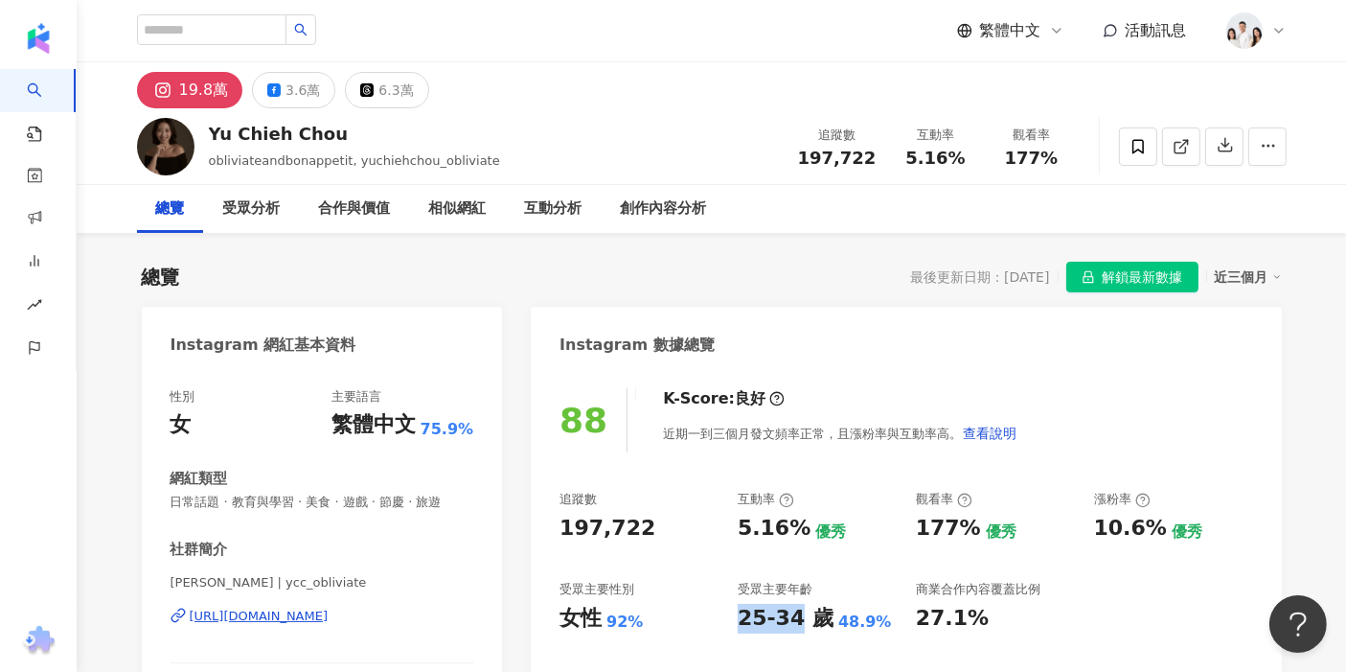
drag, startPoint x: 743, startPoint y: 620, endPoint x: 745, endPoint y: 495, distance: 125.6
click at [791, 625] on div "追蹤數 197,722 互動率 5.16% 優秀 觀看率 177% 優秀 漲粉率 10.6% 優秀 受眾主要性別 女性 92% 受眾主要年齡 25-34 歲 …" at bounding box center [906, 562] width 693 height 142
copy div "25-34"
